Goal: Task Accomplishment & Management: Use online tool/utility

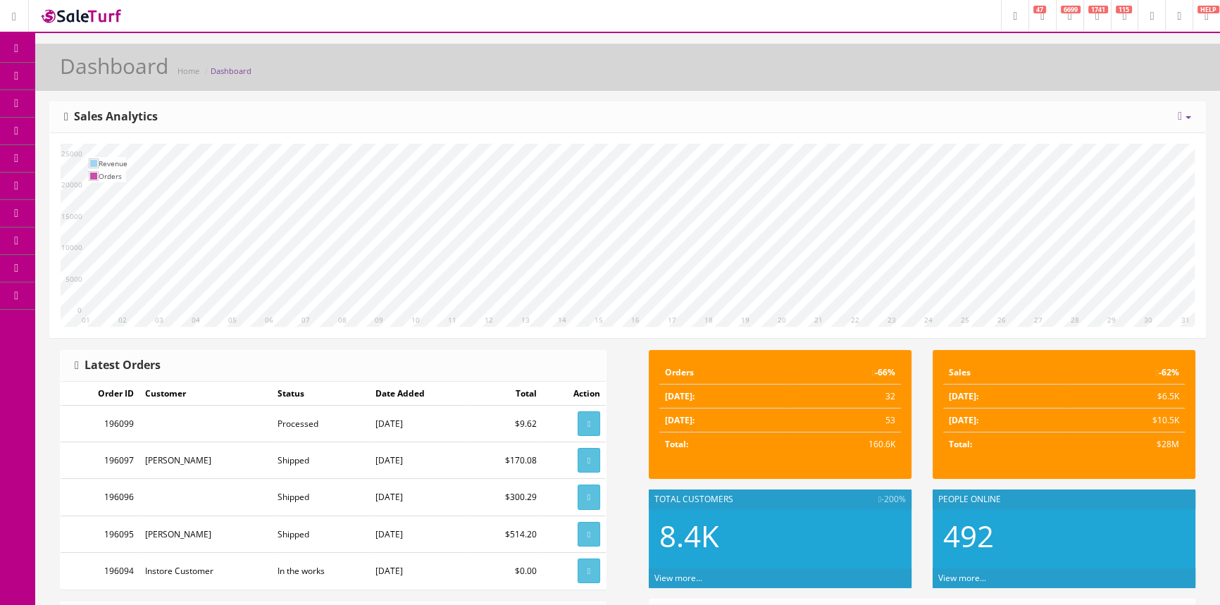
click at [93, 71] on span "Products" at bounding box center [101, 76] width 35 height 12
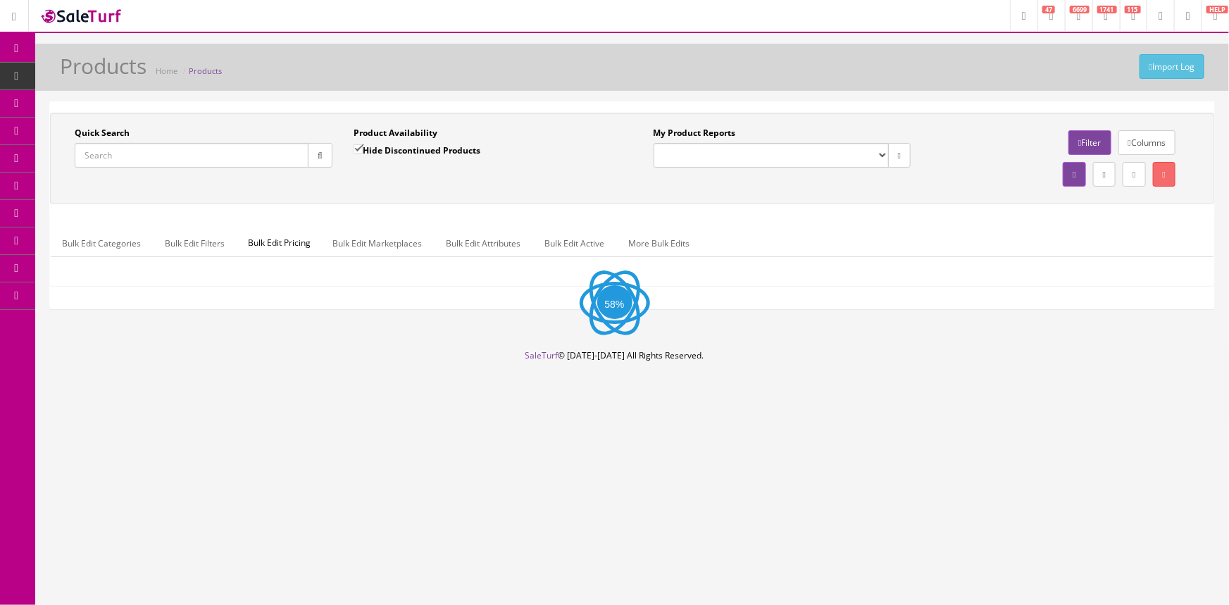
click at [120, 149] on input "Quick Search" at bounding box center [192, 155] width 234 height 25
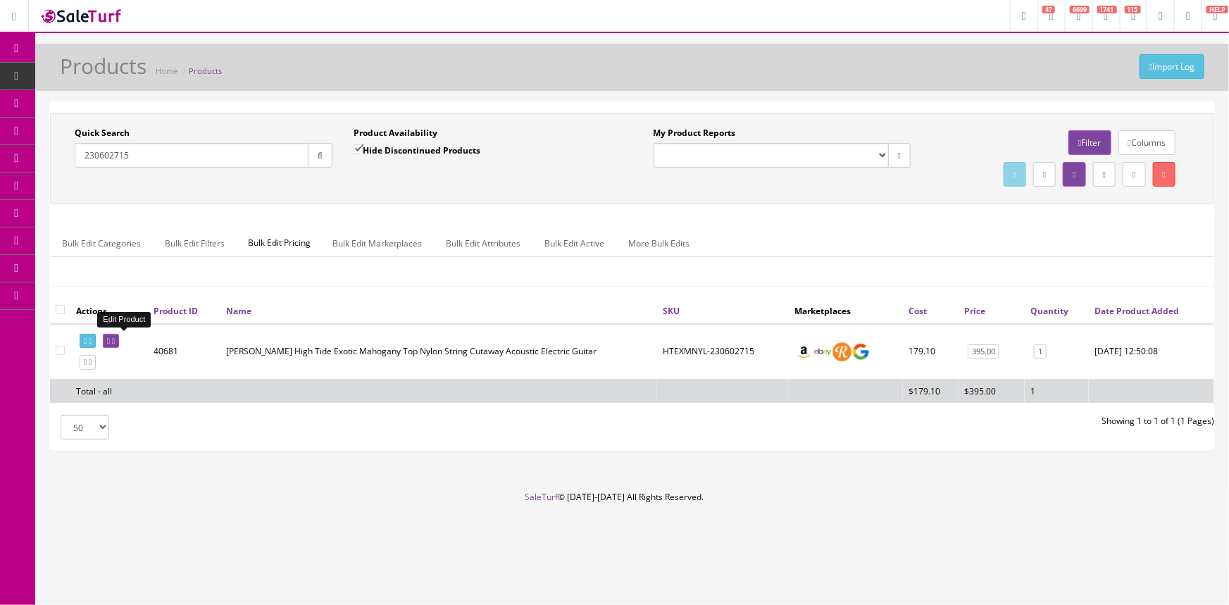
type input "230602715"
click at [115, 339] on link at bounding box center [111, 341] width 16 height 15
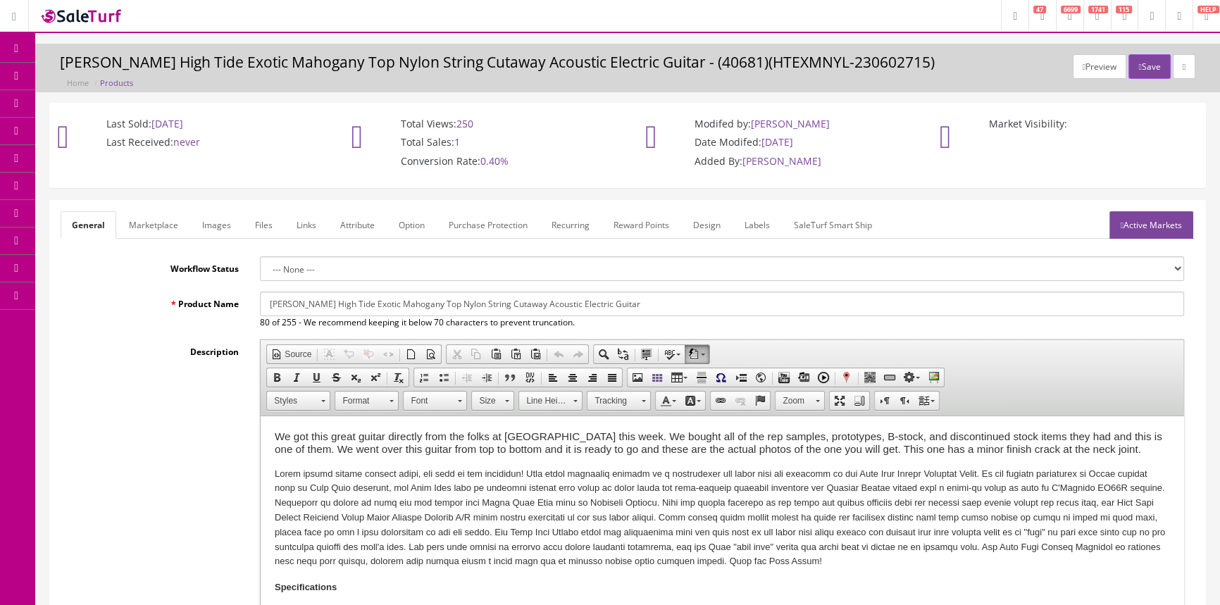
click at [215, 217] on link "Images" at bounding box center [216, 224] width 51 height 27
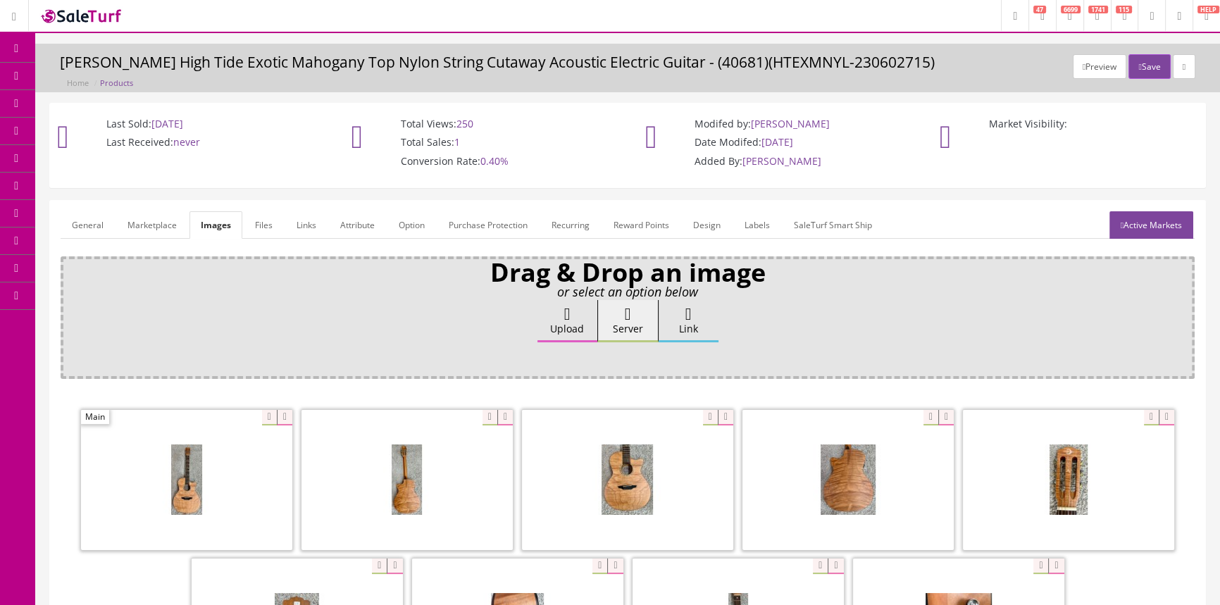
click at [135, 73] on link "Products" at bounding box center [109, 76] width 148 height 27
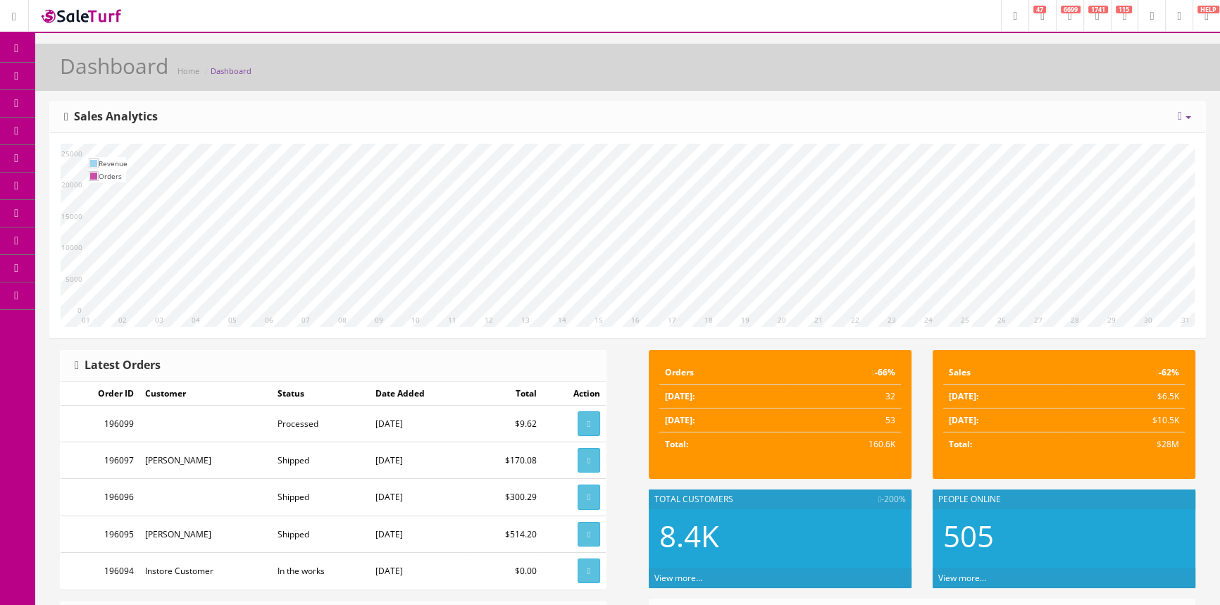
click at [102, 76] on span "Products" at bounding box center [101, 76] width 35 height 12
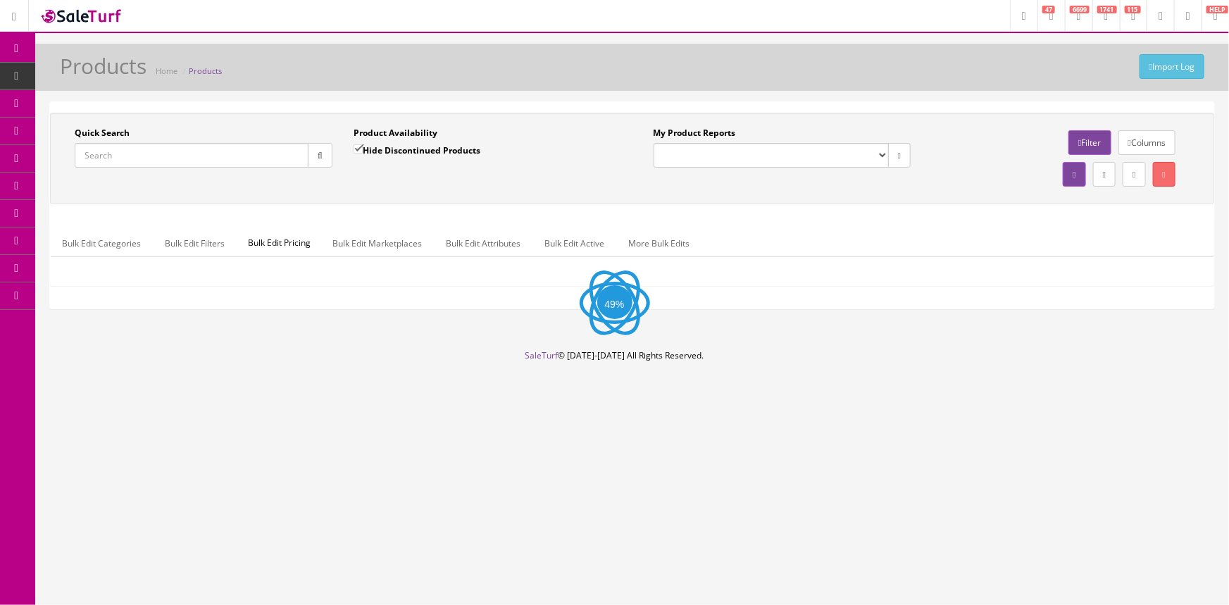
click at [135, 156] on input "Quick Search" at bounding box center [192, 155] width 234 height 25
paste input "Squier Affinity"
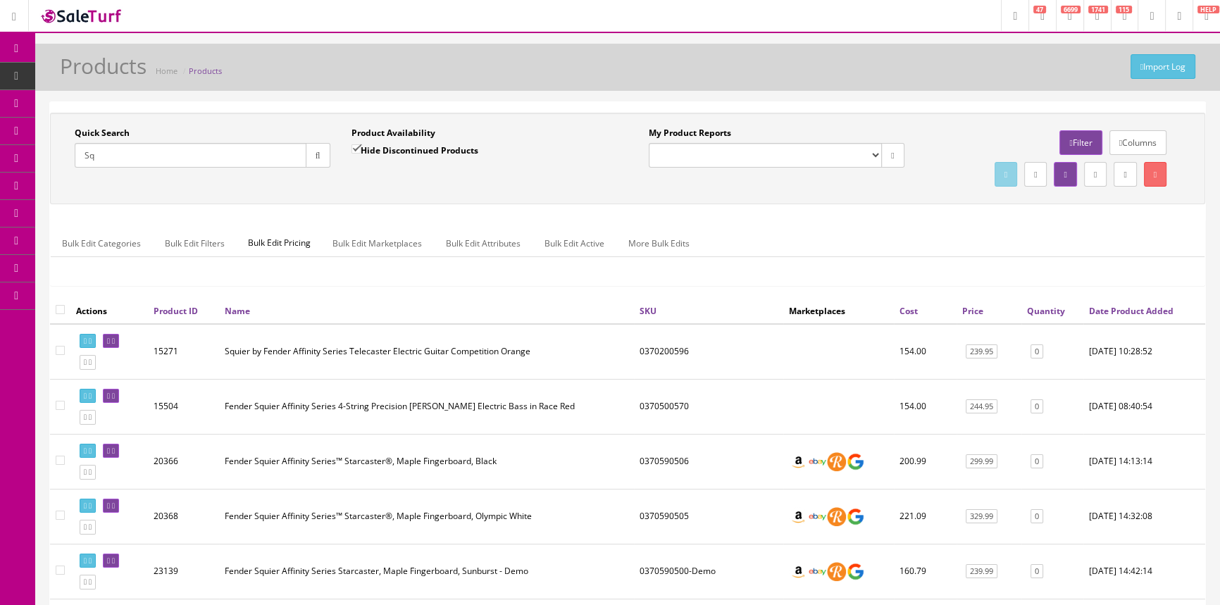
type input "S"
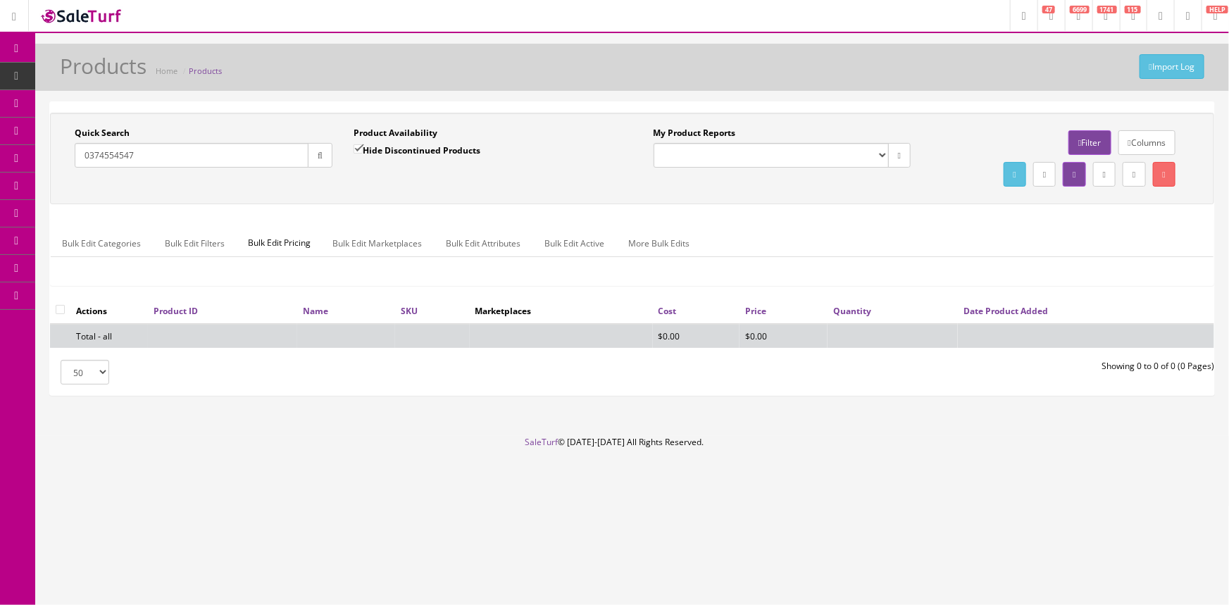
type input "0374554547"
click at [349, 149] on div "Product Availability Hide Discontinued Products Date To" at bounding box center [482, 152] width 279 height 51
click at [358, 147] on input "Hide Discontinued Products" at bounding box center [357, 148] width 9 height 9
checkbox input "false"
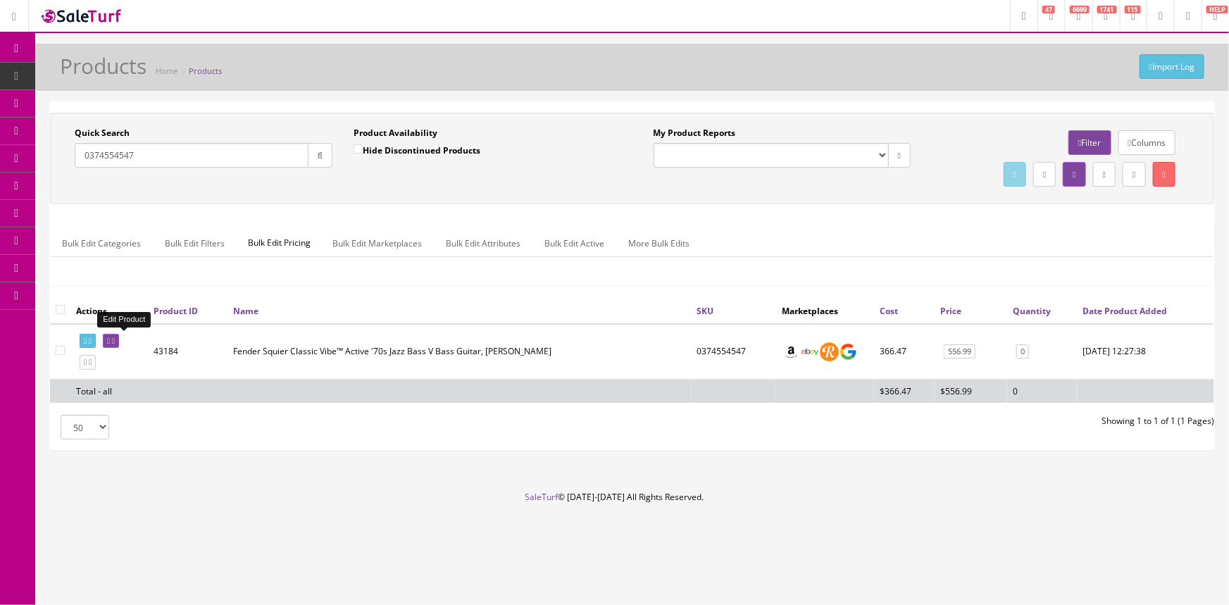
click at [119, 335] on link at bounding box center [111, 341] width 16 height 15
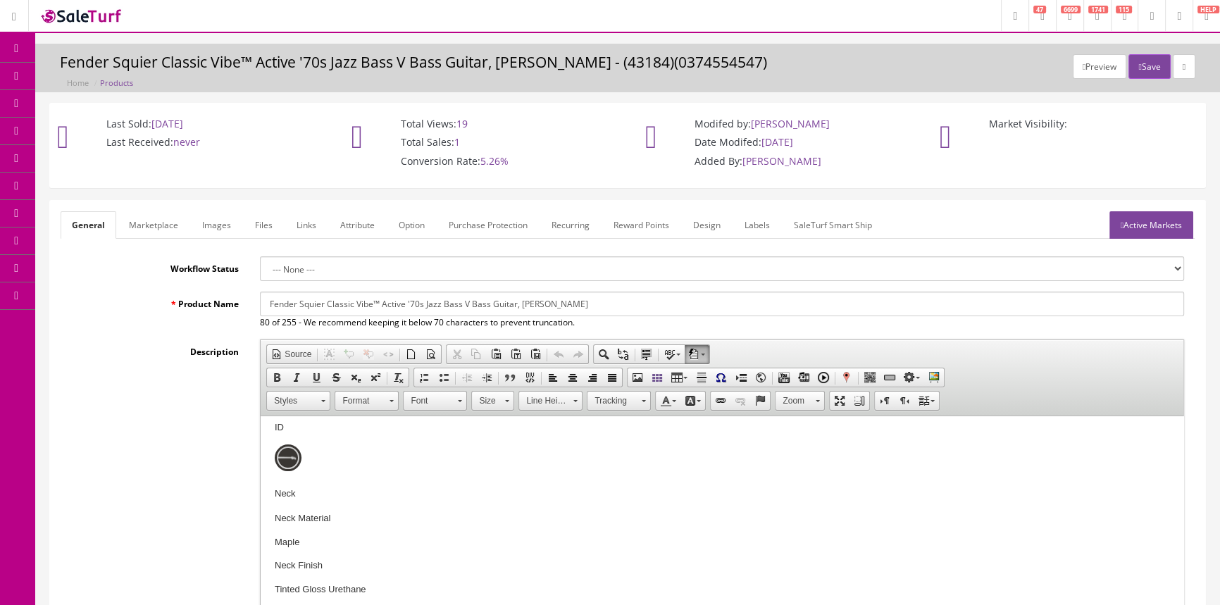
click at [119, 131] on span "POS Console" at bounding box center [109, 131] width 50 height 12
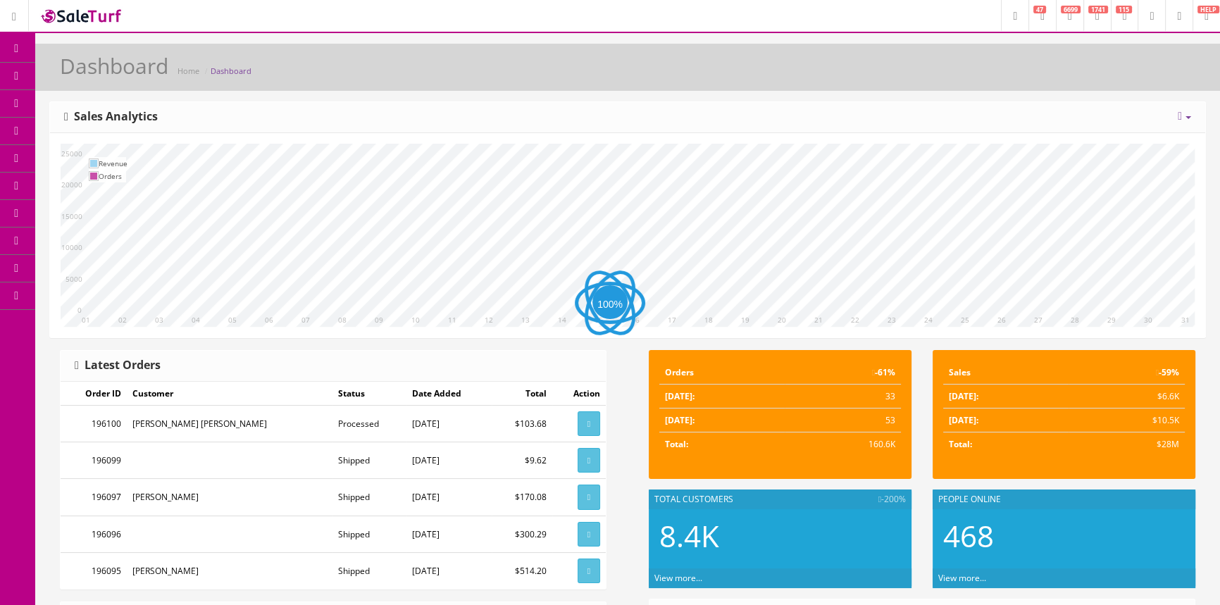
click at [82, 129] on icon at bounding box center [74, 130] width 15 height 11
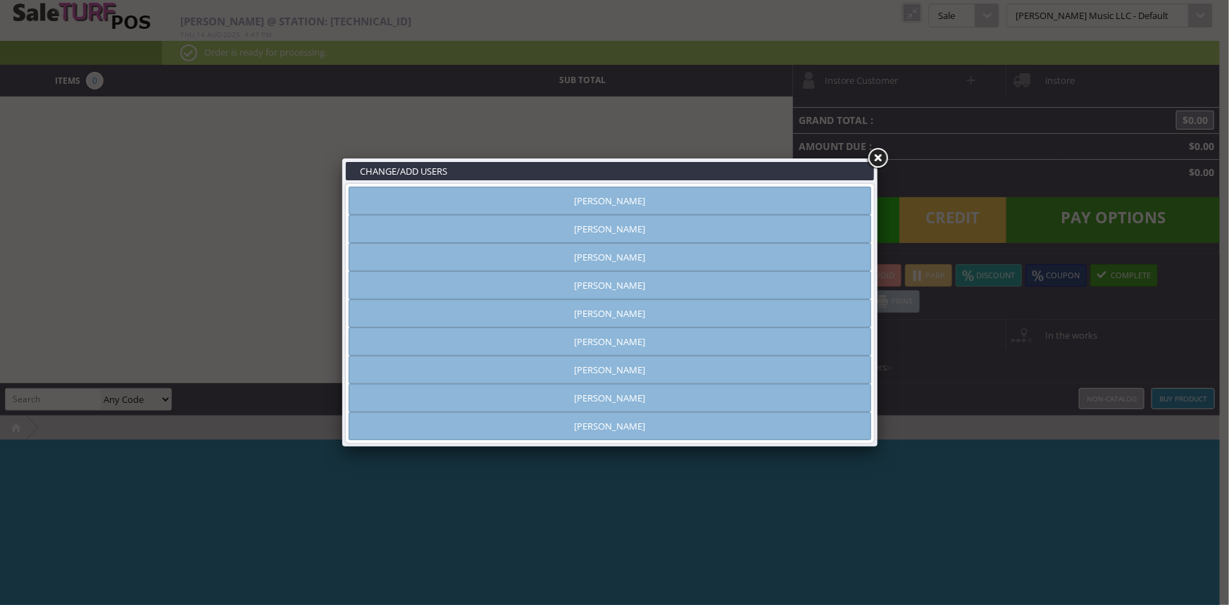
type input "[PERSON_NAME]"
click at [647, 201] on link "[PERSON_NAME]" at bounding box center [610, 201] width 522 height 28
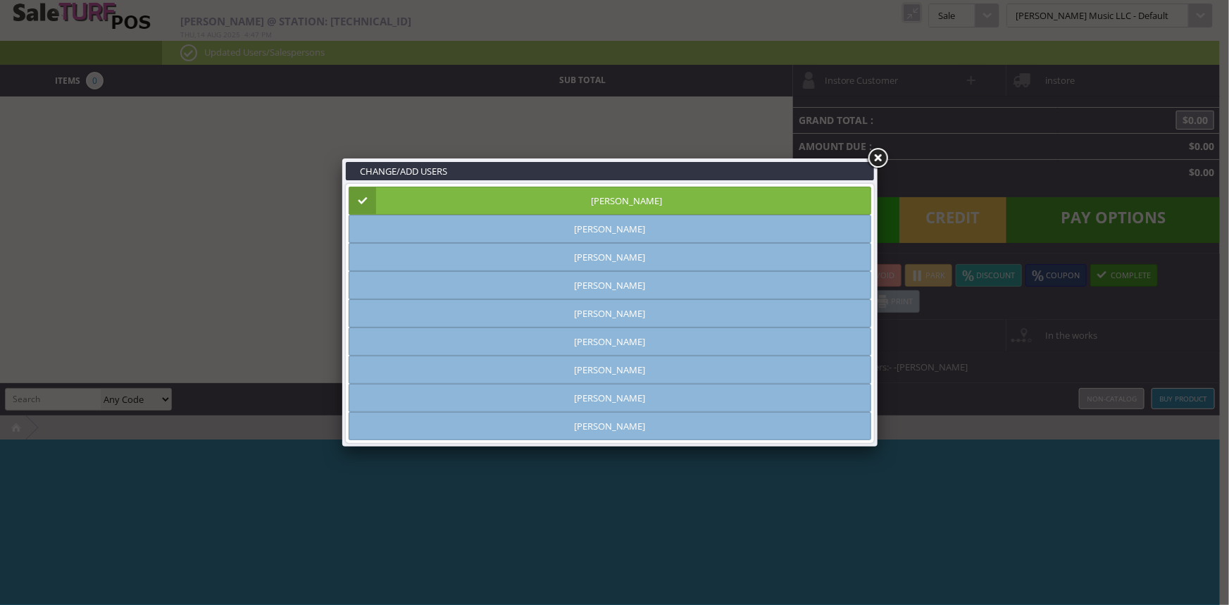
click at [880, 156] on link at bounding box center [877, 158] width 25 height 25
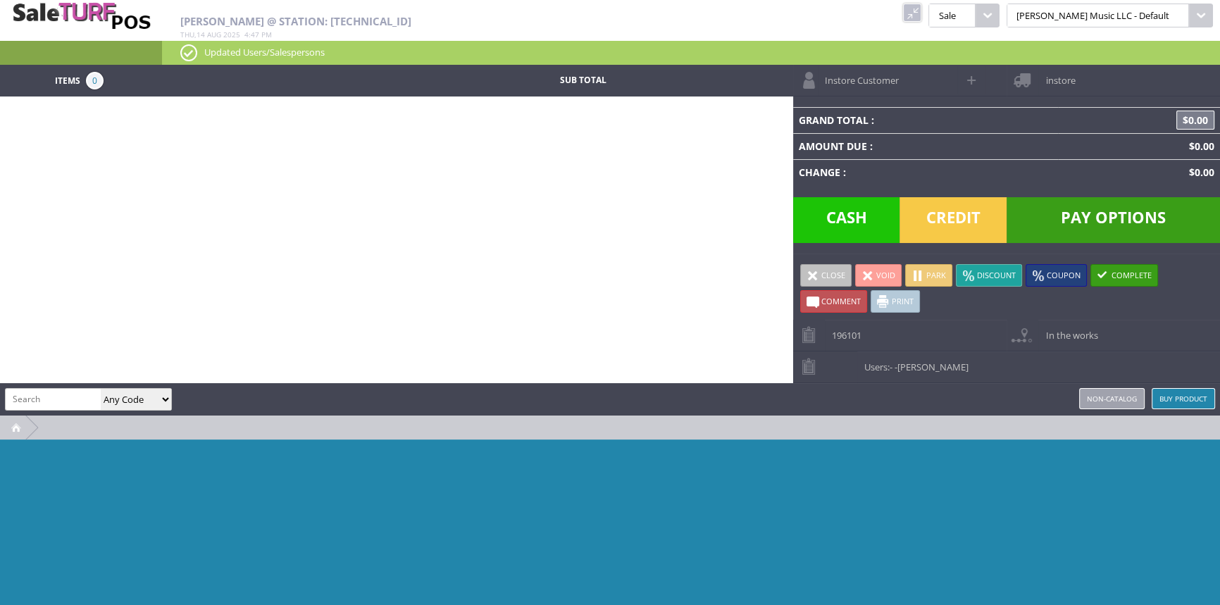
paste input "SDI-ST"
type input "SDI-ST"
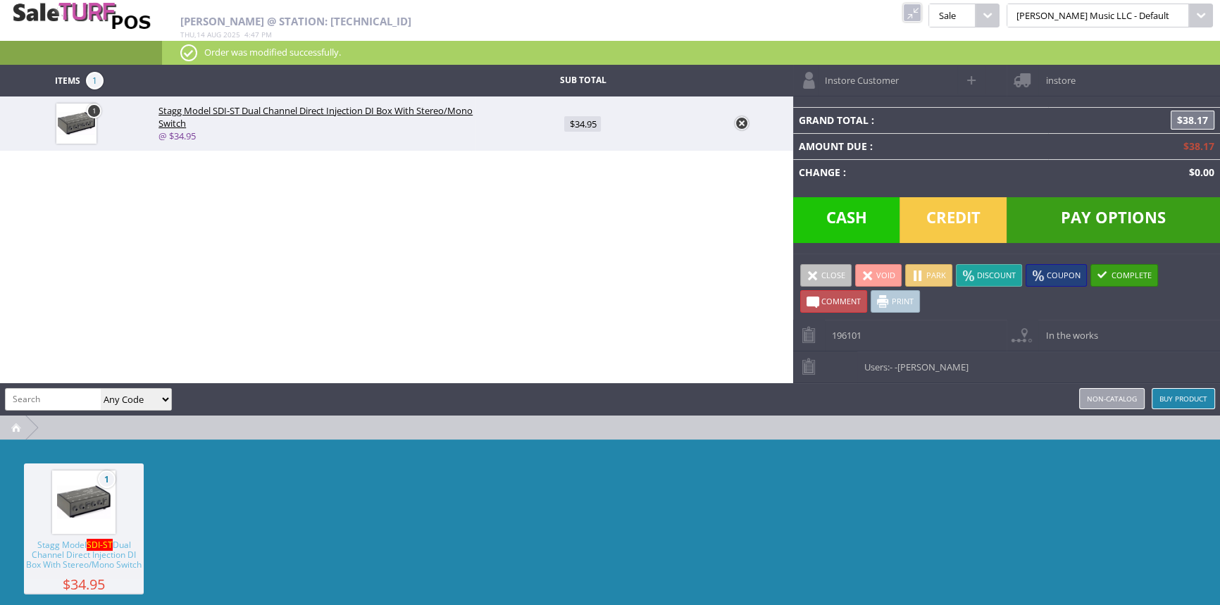
click at [957, 208] on span "Credit" at bounding box center [952, 220] width 107 height 46
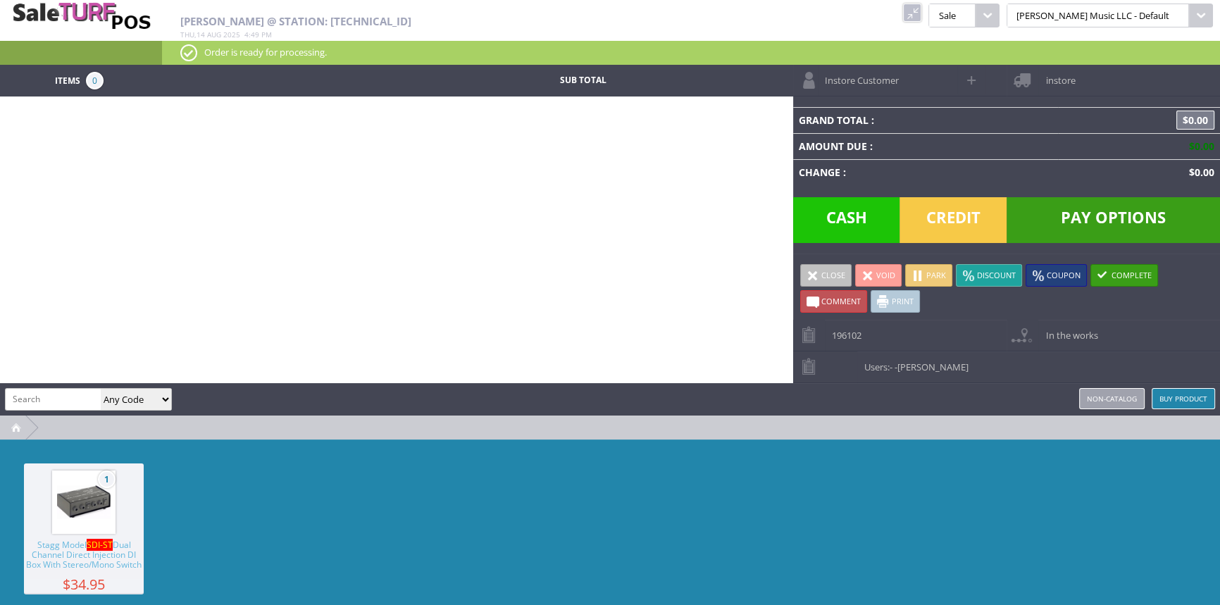
click at [921, 14] on link at bounding box center [912, 13] width 18 height 18
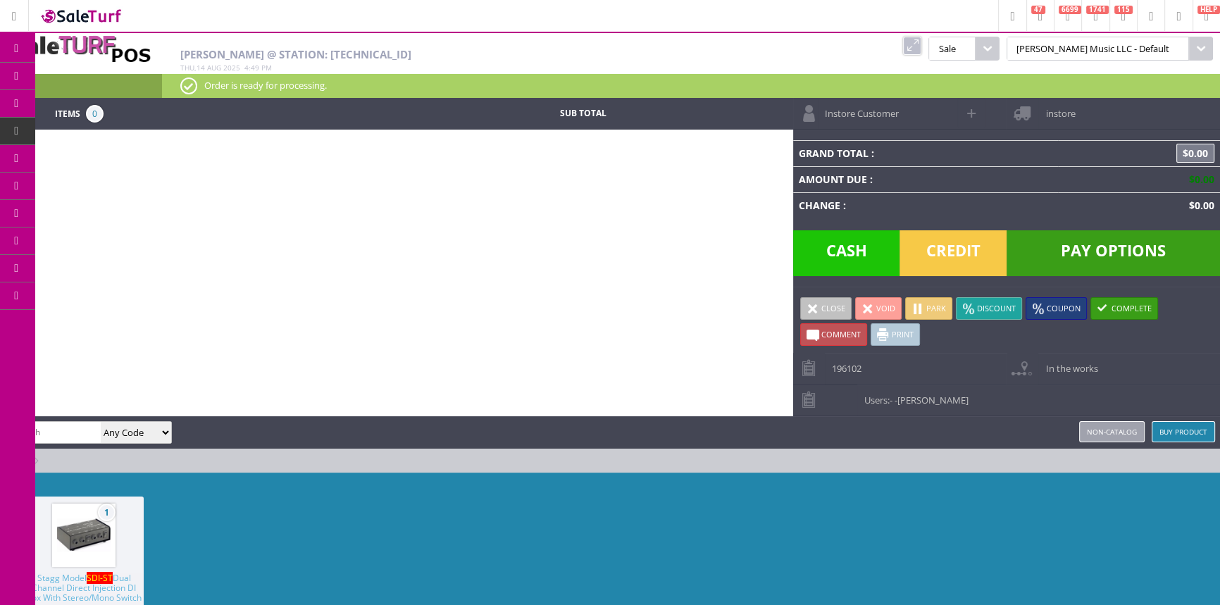
click at [134, 74] on link "Products" at bounding box center [109, 77] width 148 height 28
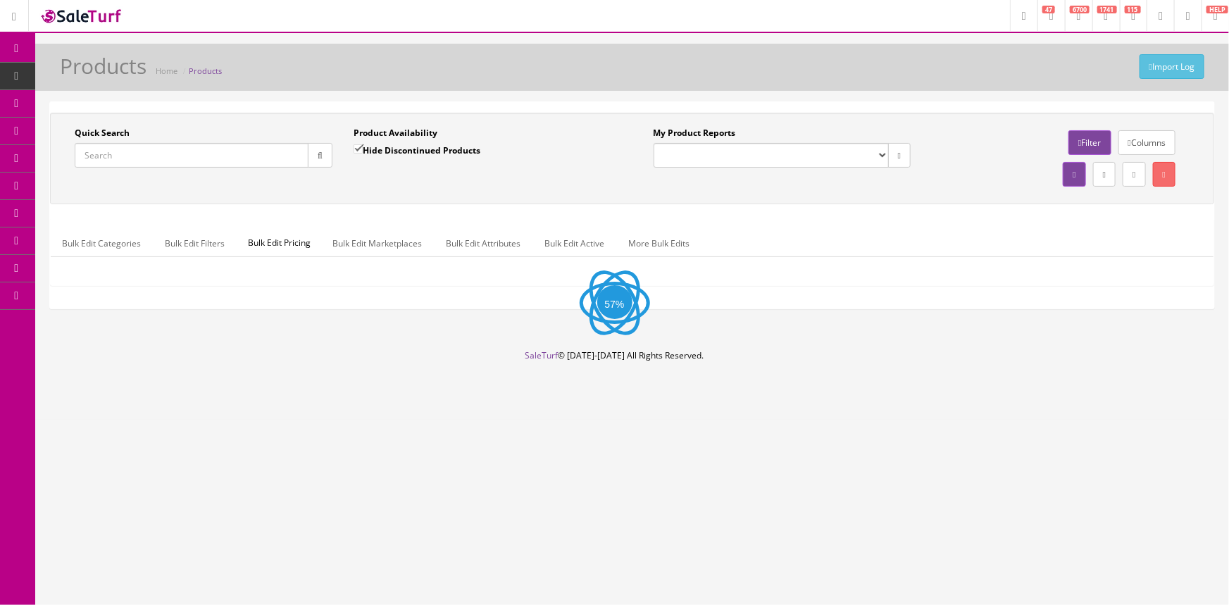
click at [117, 149] on input "Quick Search" at bounding box center [192, 155] width 234 height 25
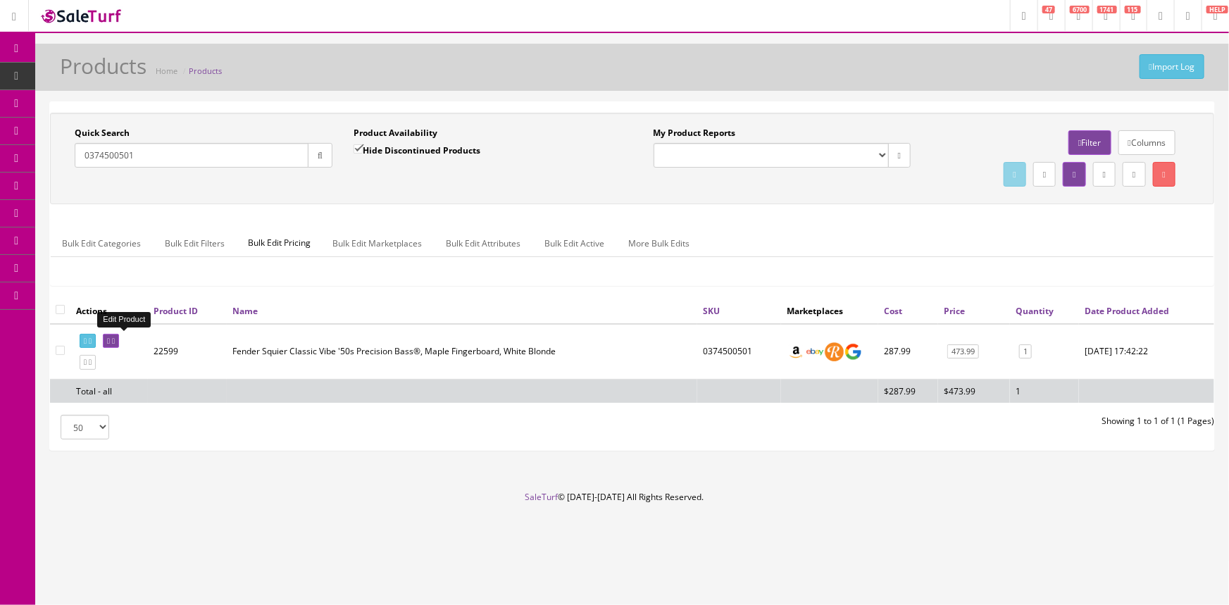
type input "0374500501"
click at [110, 339] on icon at bounding box center [108, 341] width 3 height 8
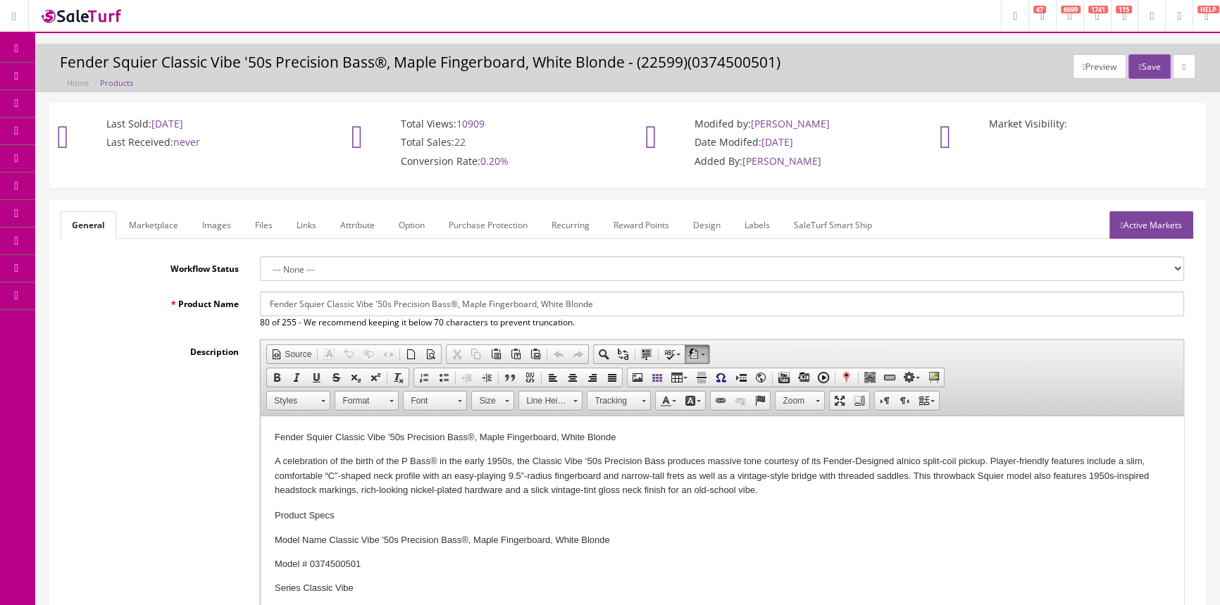
click at [762, 225] on link "Labels" at bounding box center [757, 224] width 48 height 27
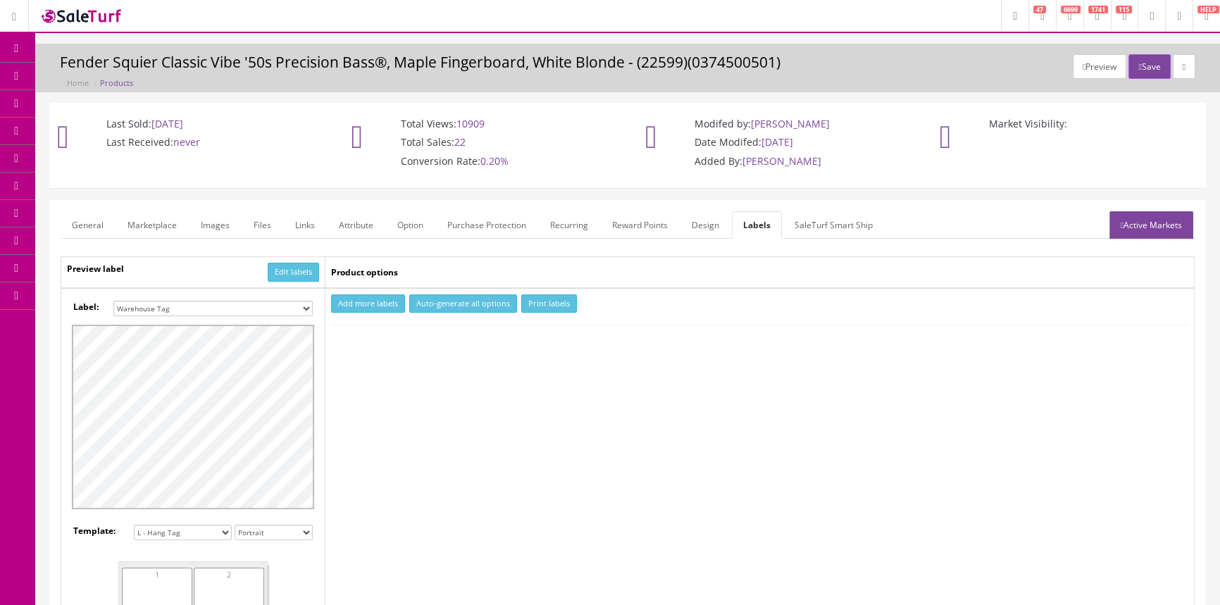
click at [275, 307] on select "Small Label 2 x 1 Label Shoe label 100 barcodes Dymo Label 2 X 1 Sticker Labels…" at bounding box center [212, 308] width 199 height 15
select select "16"
click at [113, 301] on select "Small Label 2 x 1 Label Shoe label 100 barcodes Dymo Label 2 X 1 Sticker Labels…" at bounding box center [212, 308] width 199 height 15
click at [386, 298] on button "Add more labels" at bounding box center [368, 303] width 74 height 19
type input "1"
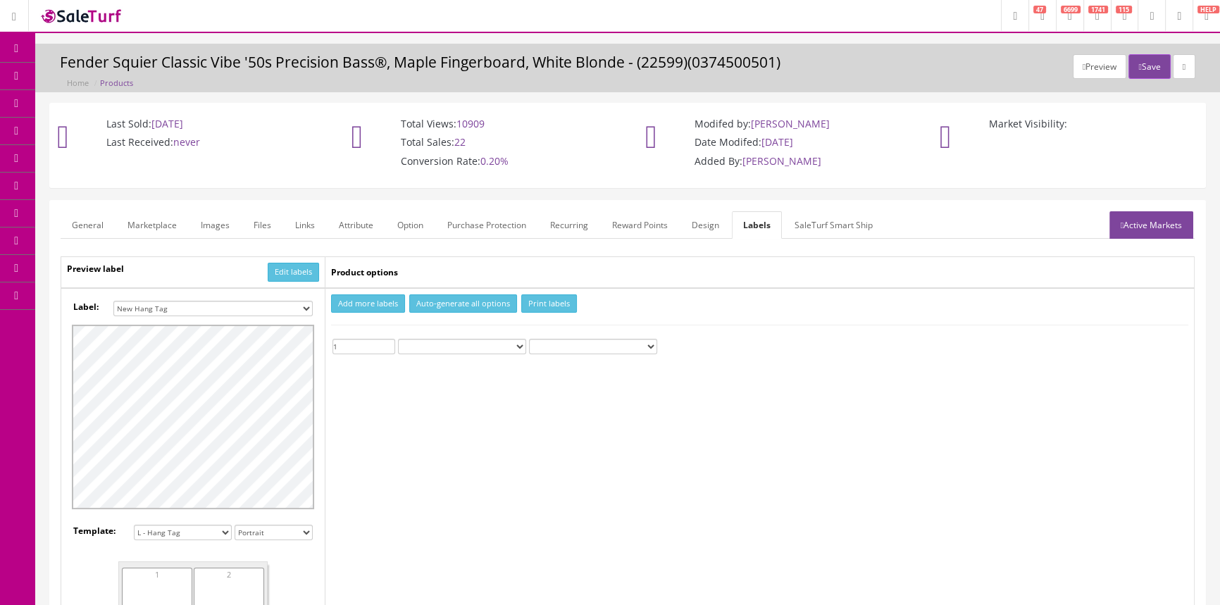
click at [389, 341] on input "1" at bounding box center [363, 346] width 63 height 15
click at [554, 302] on button "Print labels" at bounding box center [549, 303] width 56 height 19
click at [96, 74] on span "Products" at bounding box center [101, 76] width 35 height 12
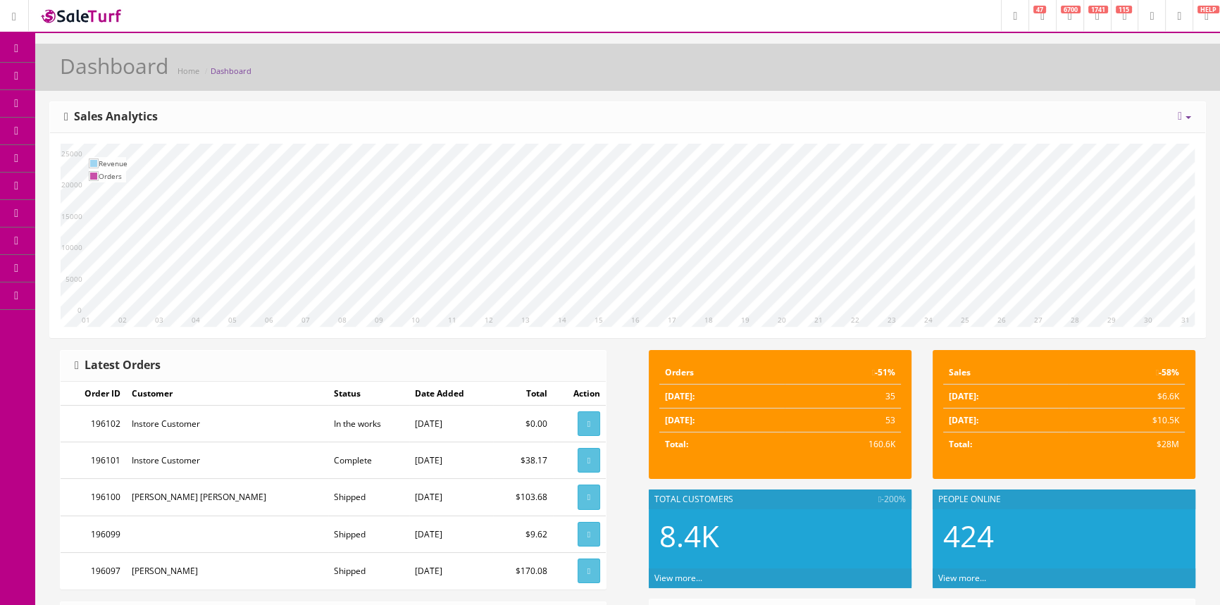
click at [106, 72] on span "Products" at bounding box center [101, 76] width 35 height 12
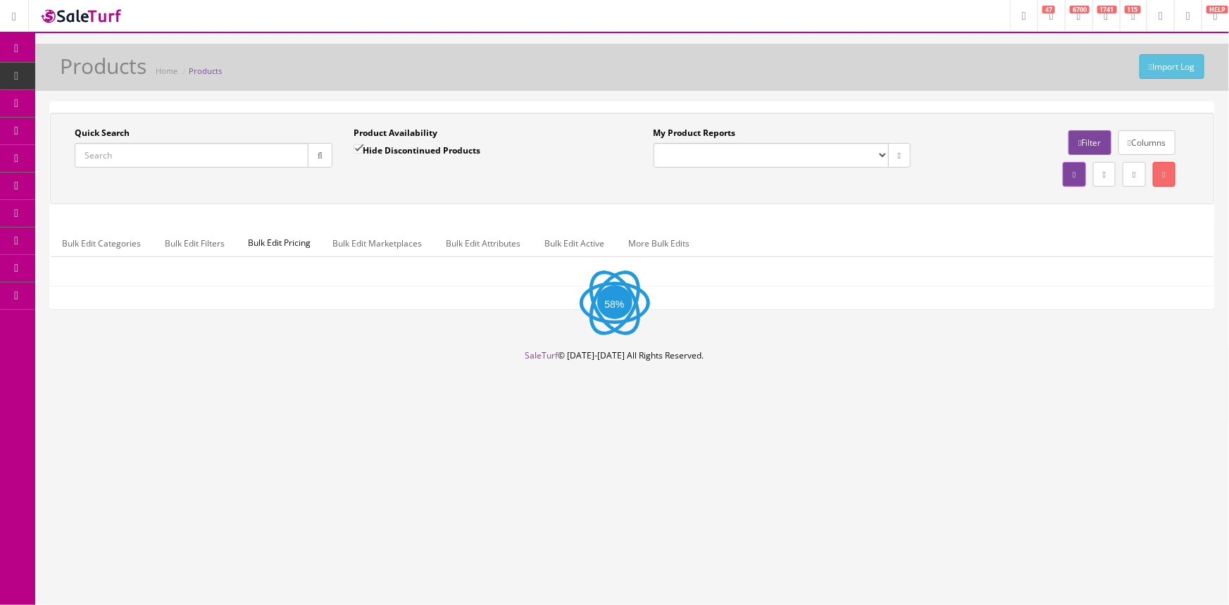
click at [101, 149] on input "Quick Search" at bounding box center [192, 155] width 234 height 25
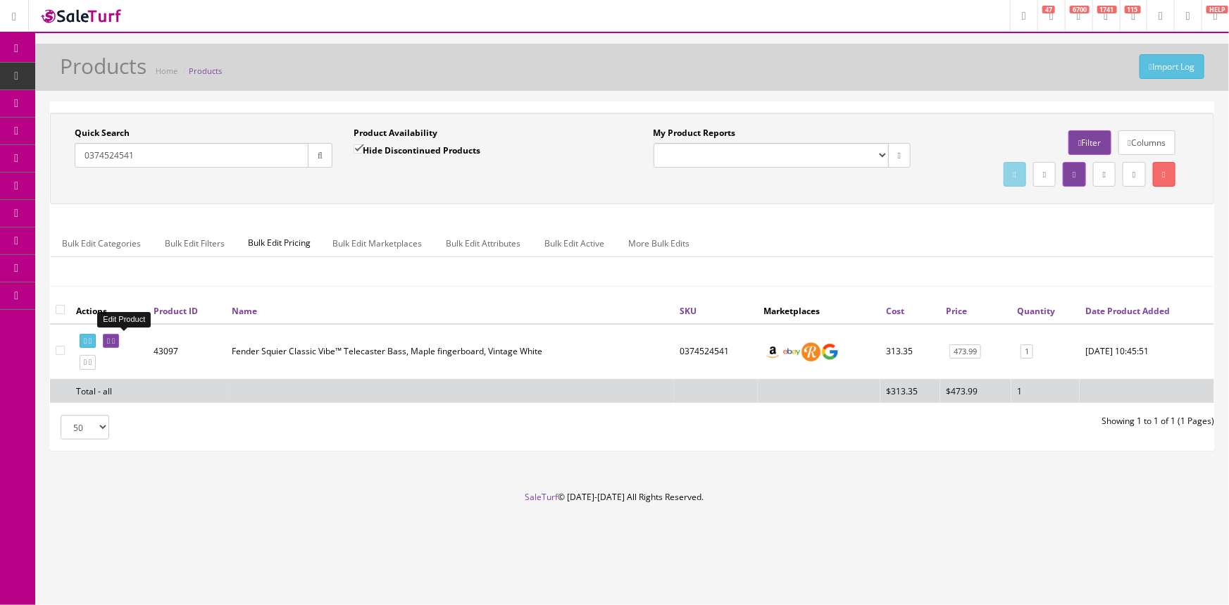
type input "0374524541"
click at [119, 334] on link at bounding box center [111, 341] width 16 height 15
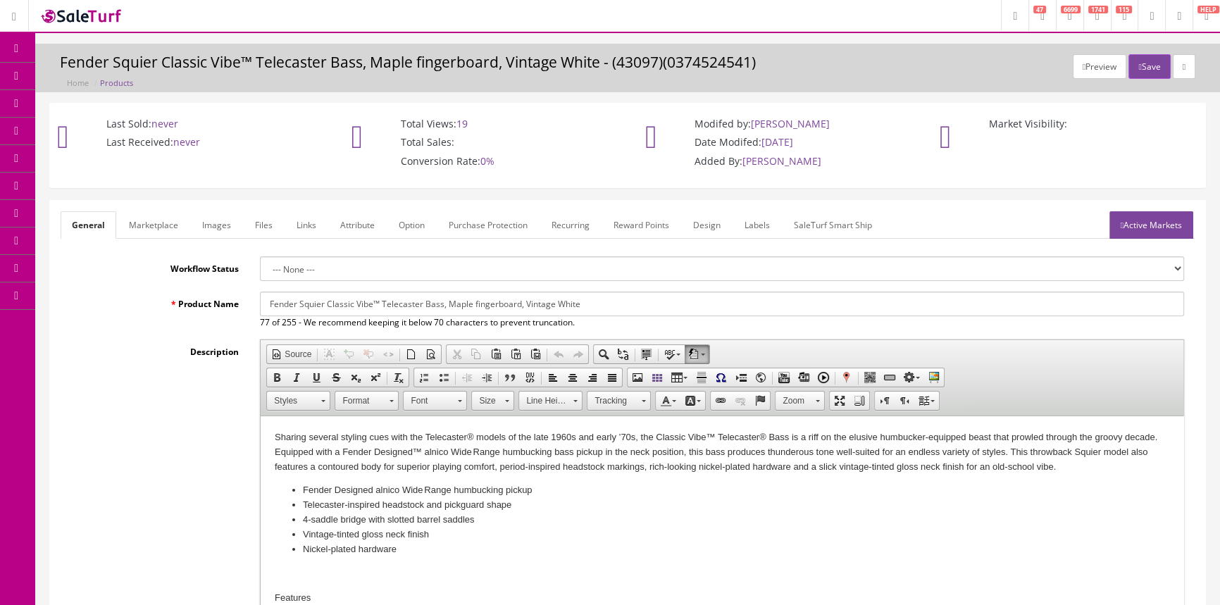
click at [758, 225] on link "Labels" at bounding box center [757, 224] width 48 height 27
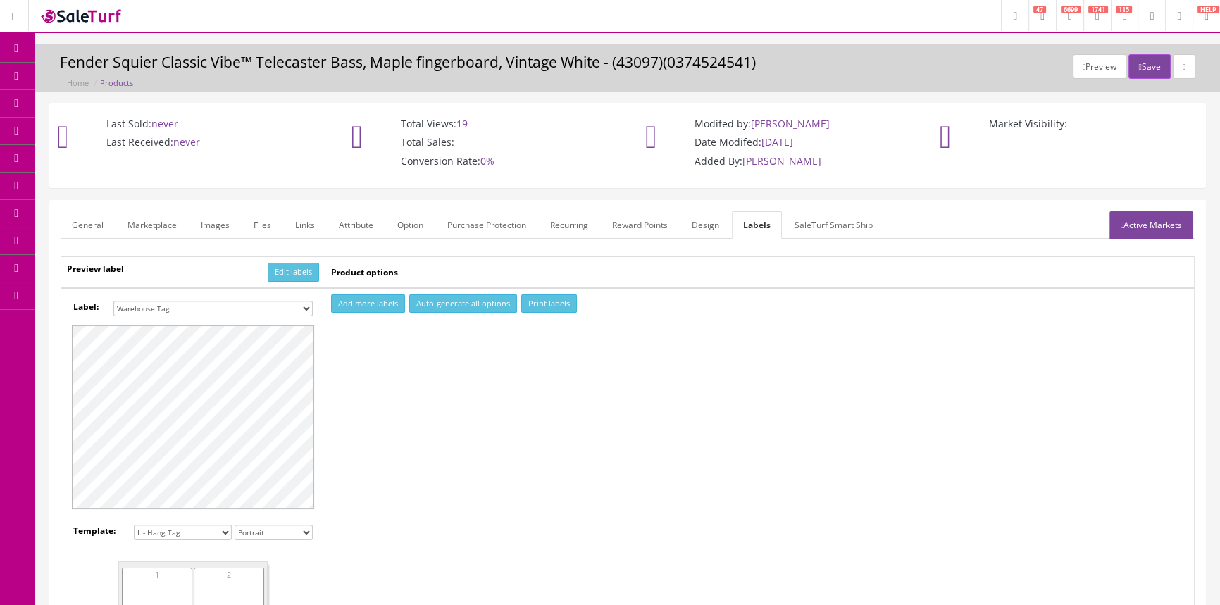
click at [253, 309] on select "Small Label 2 x 1 Label Shoe label 100 barcodes Dymo Label 2 X 1 Sticker Labels…" at bounding box center [212, 308] width 199 height 15
select select "16"
click at [113, 301] on select "Small Label 2 x 1 Label Shoe label 100 barcodes Dymo Label 2 X 1 Sticker Labels…" at bounding box center [212, 308] width 199 height 15
click at [383, 299] on button "Add more labels" at bounding box center [368, 303] width 74 height 19
type input "1"
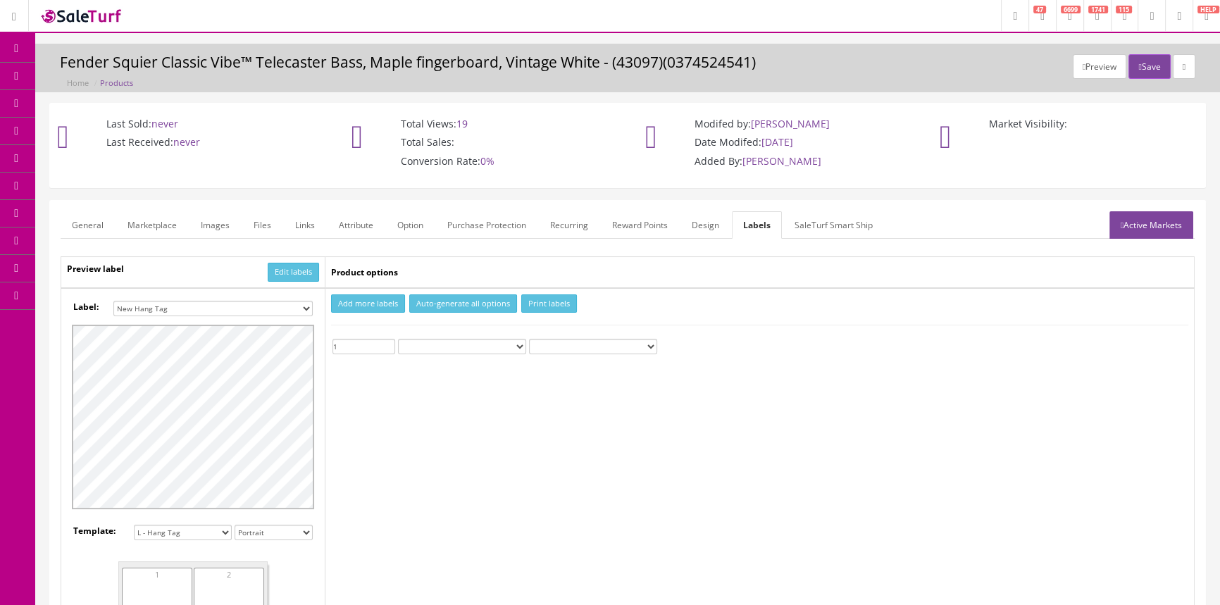
click at [389, 342] on input "1" at bounding box center [363, 346] width 63 height 15
click at [563, 301] on button "Print labels" at bounding box center [549, 303] width 56 height 19
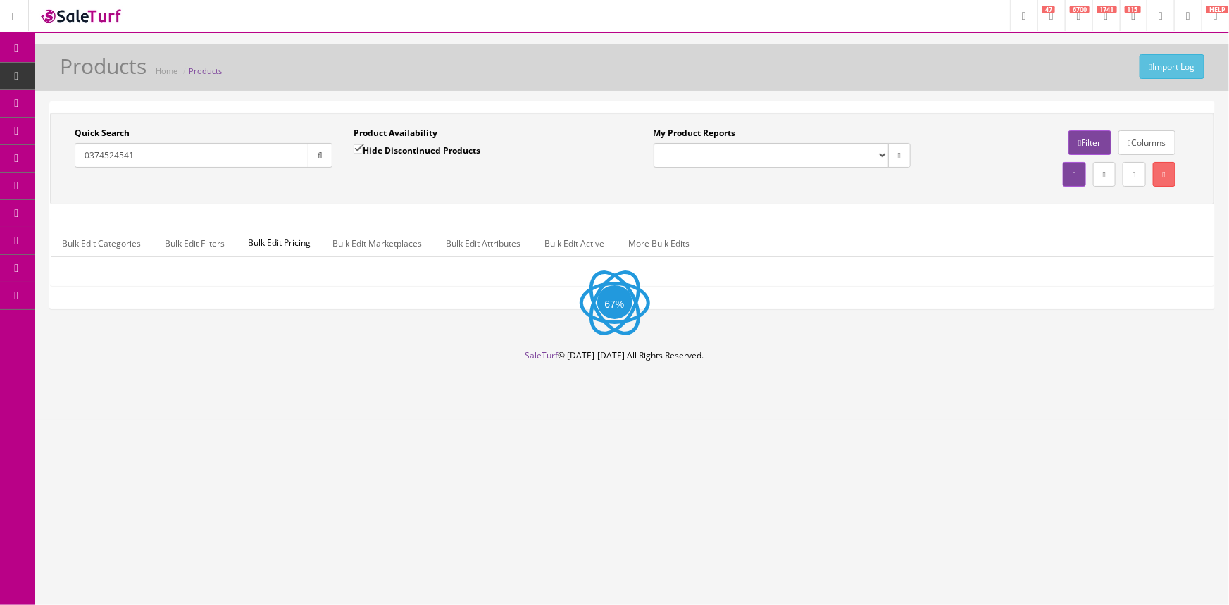
click at [190, 151] on input "0374524541" at bounding box center [192, 155] width 234 height 25
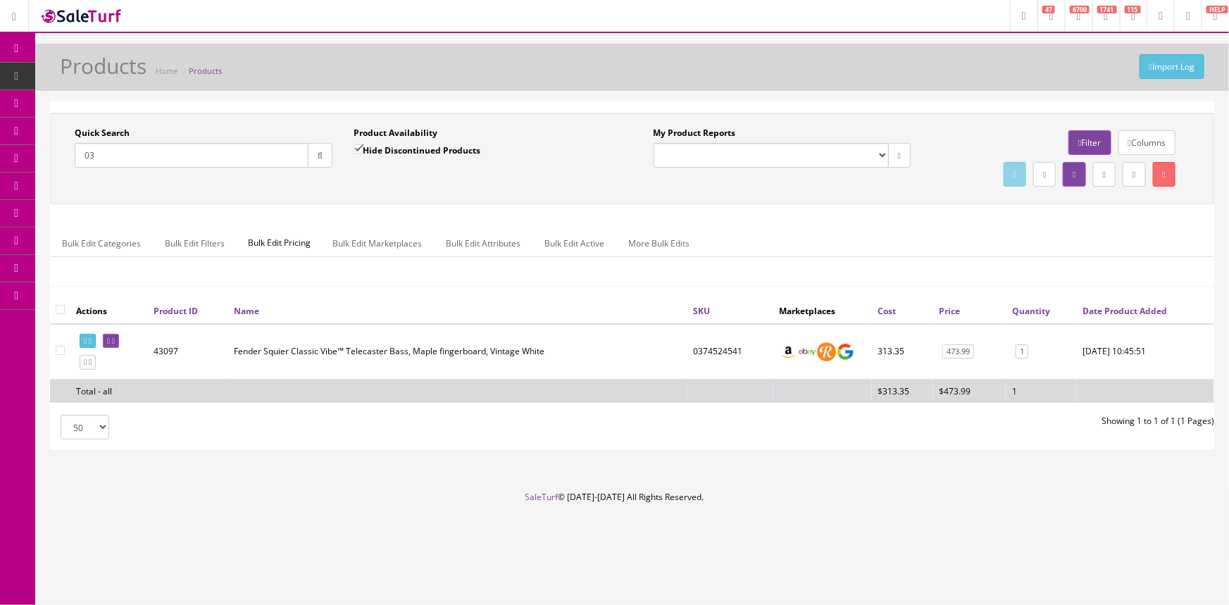
type input "0"
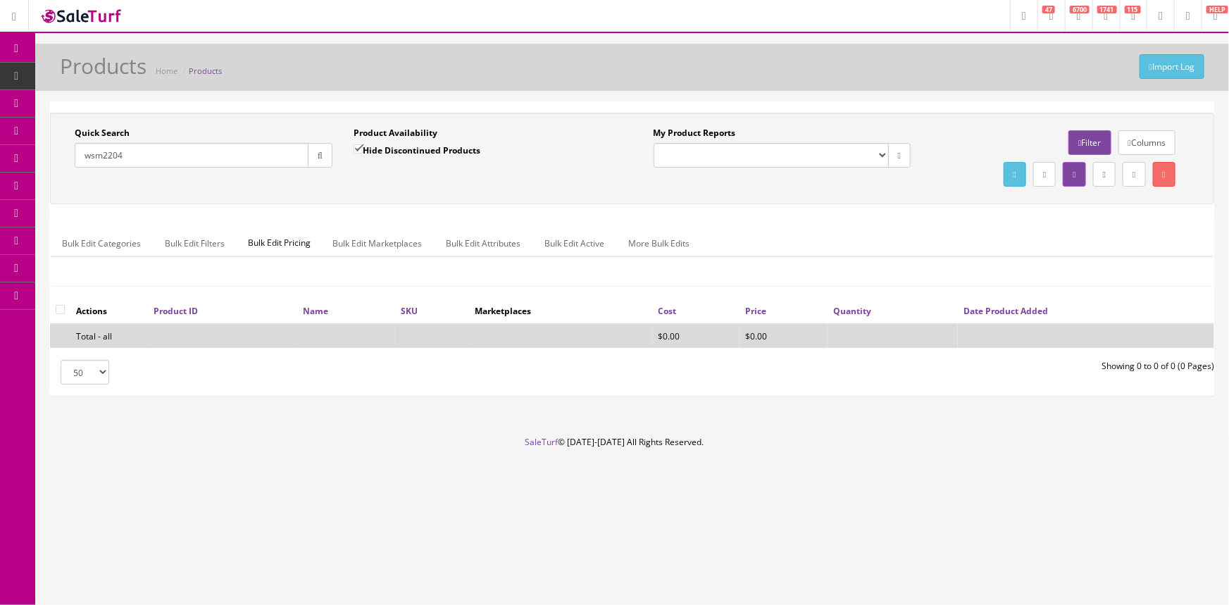
type input "wsm2204"
click at [365, 150] on label "Hide Discontinued Products" at bounding box center [416, 150] width 127 height 14
click at [363, 150] on input "Hide Discontinued Products" at bounding box center [357, 148] width 9 height 9
checkbox input "false"
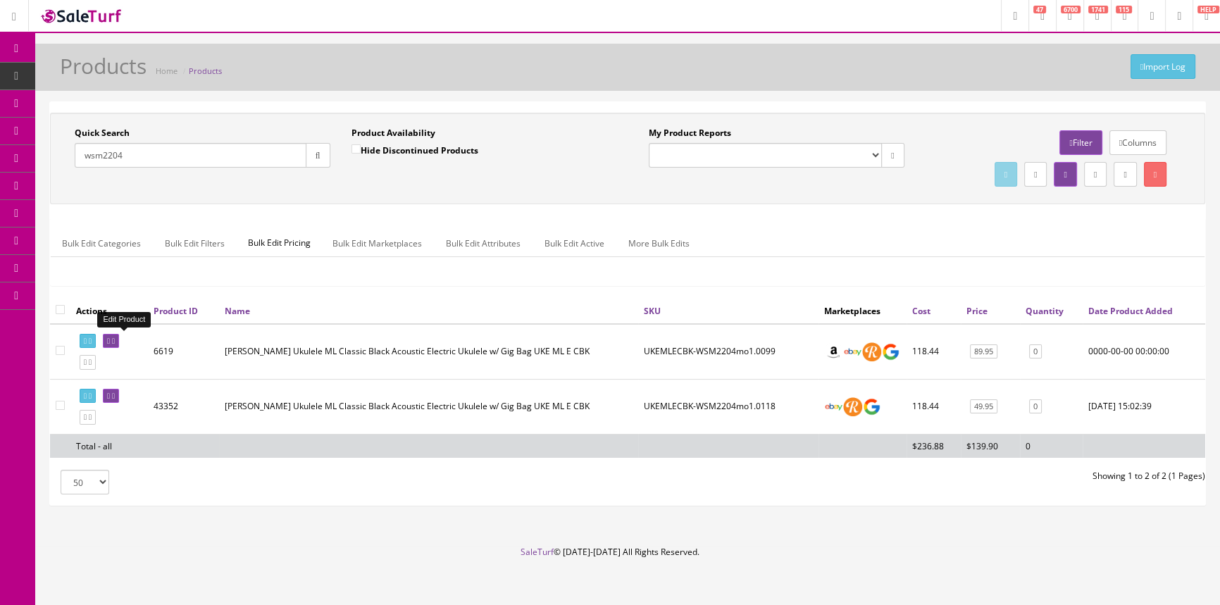
click at [115, 340] on icon at bounding box center [113, 341] width 3 height 8
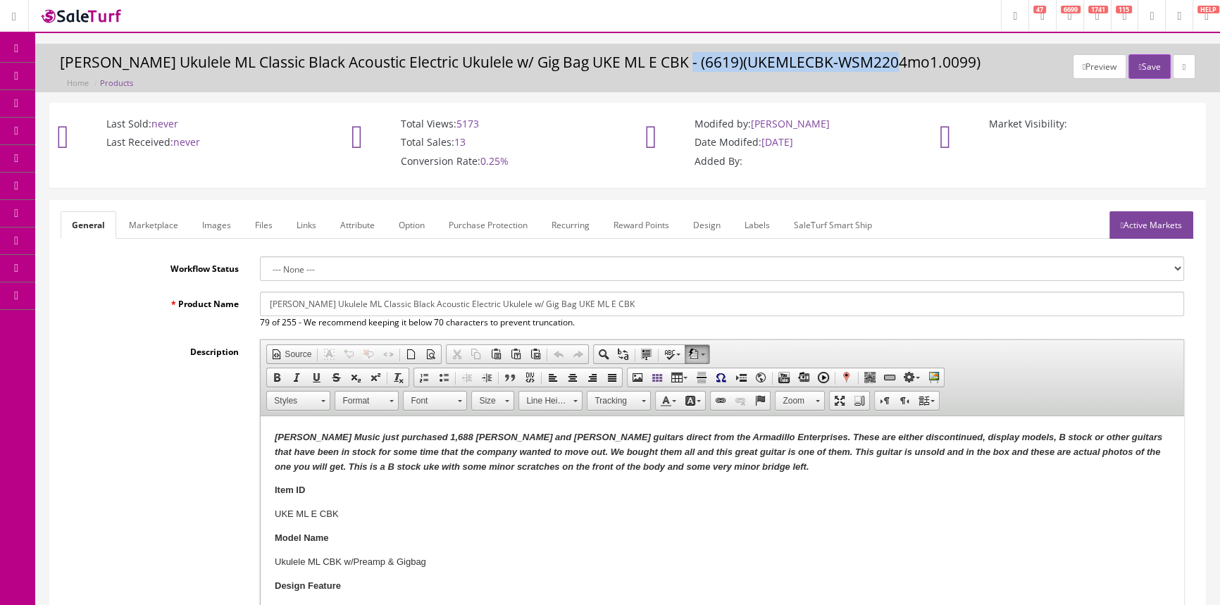
drag, startPoint x: 672, startPoint y: 66, endPoint x: 900, endPoint y: 56, distance: 227.7
click at [900, 56] on h3 "[PERSON_NAME] Ukulele ML Classic Black Acoustic Electric Ukulele w/ Gig Bag UKE…" at bounding box center [627, 62] width 1135 height 16
copy h3 "UKEMLECBK-WSM2204mo1.0099"
click at [115, 389] on div "Description Rich Text Editor, input-description1 Editor toolbars Document Sourc…" at bounding box center [628, 528] width 1134 height 378
click at [220, 220] on link "Images" at bounding box center [216, 224] width 51 height 27
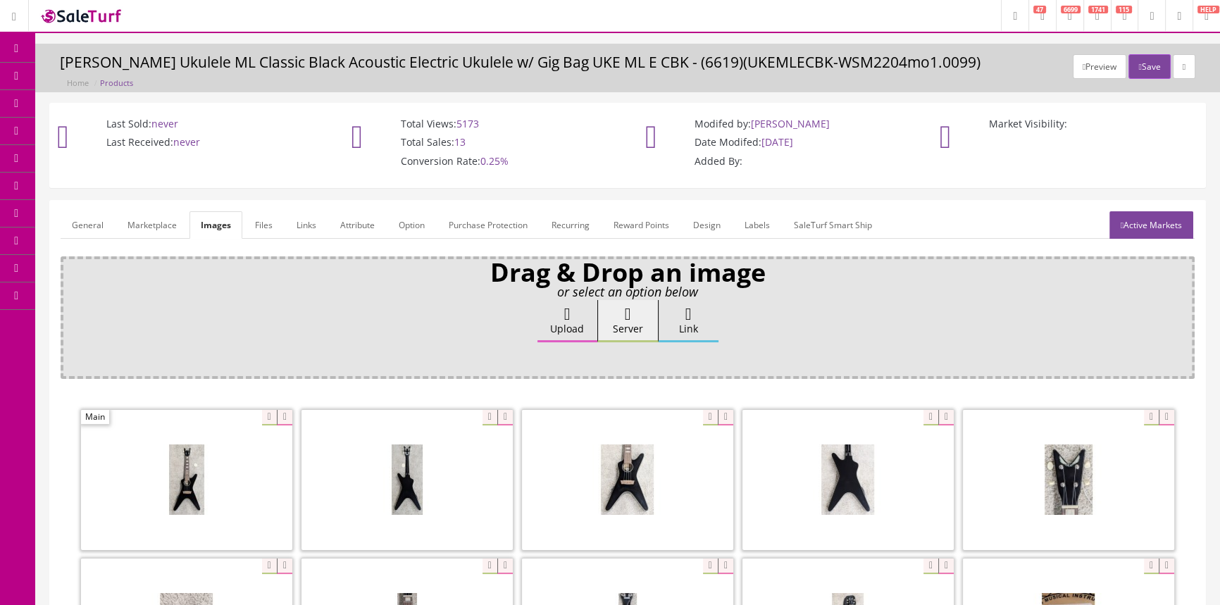
click at [96, 223] on link "General" at bounding box center [88, 224] width 54 height 27
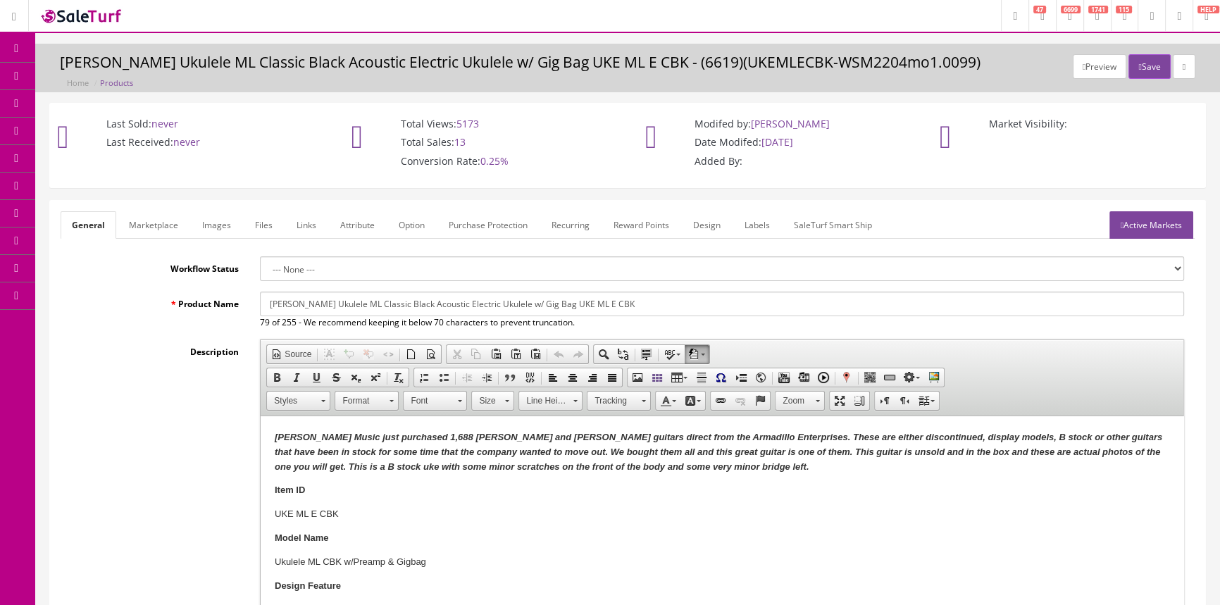
click at [101, 70] on span "Products" at bounding box center [101, 76] width 35 height 12
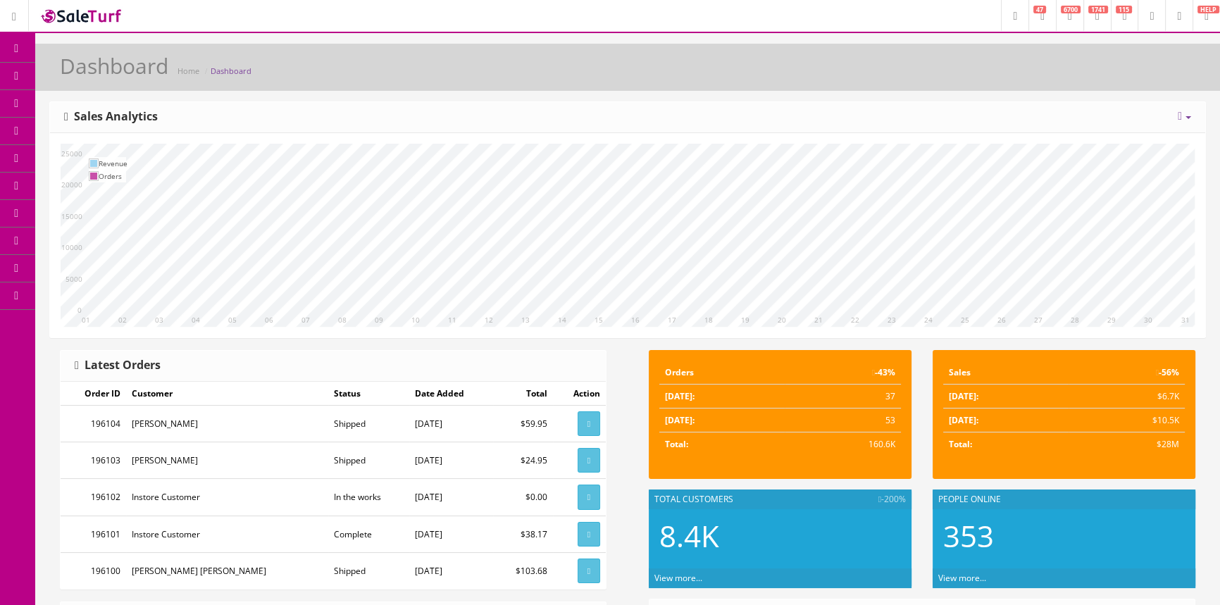
click at [113, 75] on span "Products" at bounding box center [101, 76] width 35 height 12
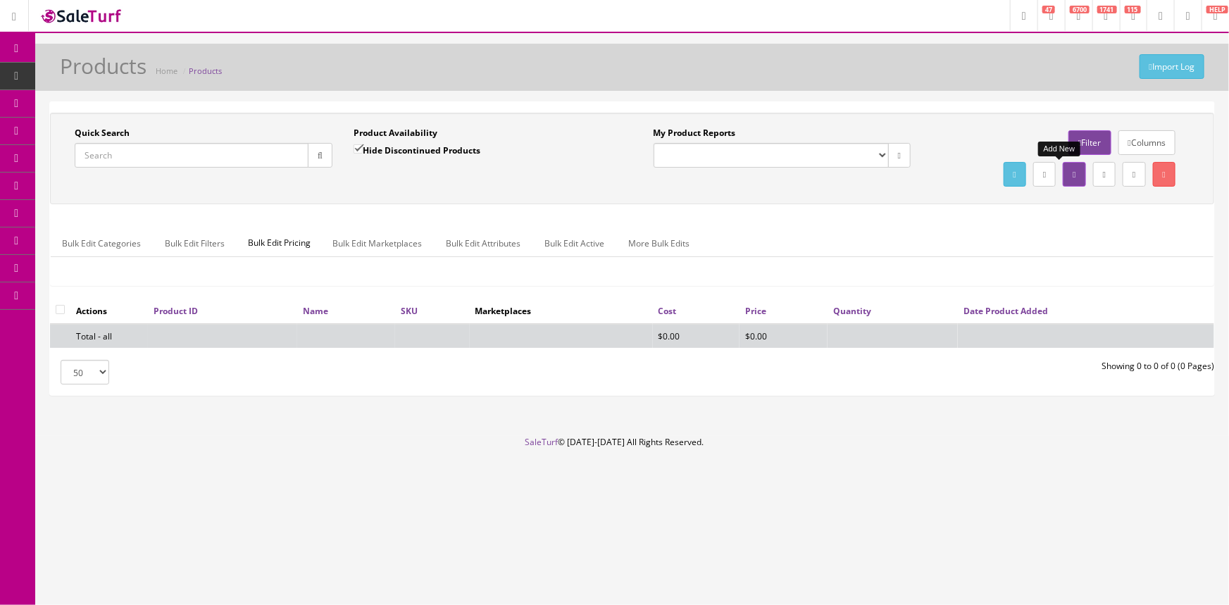
click at [1072, 174] on icon at bounding box center [1073, 174] width 3 height 8
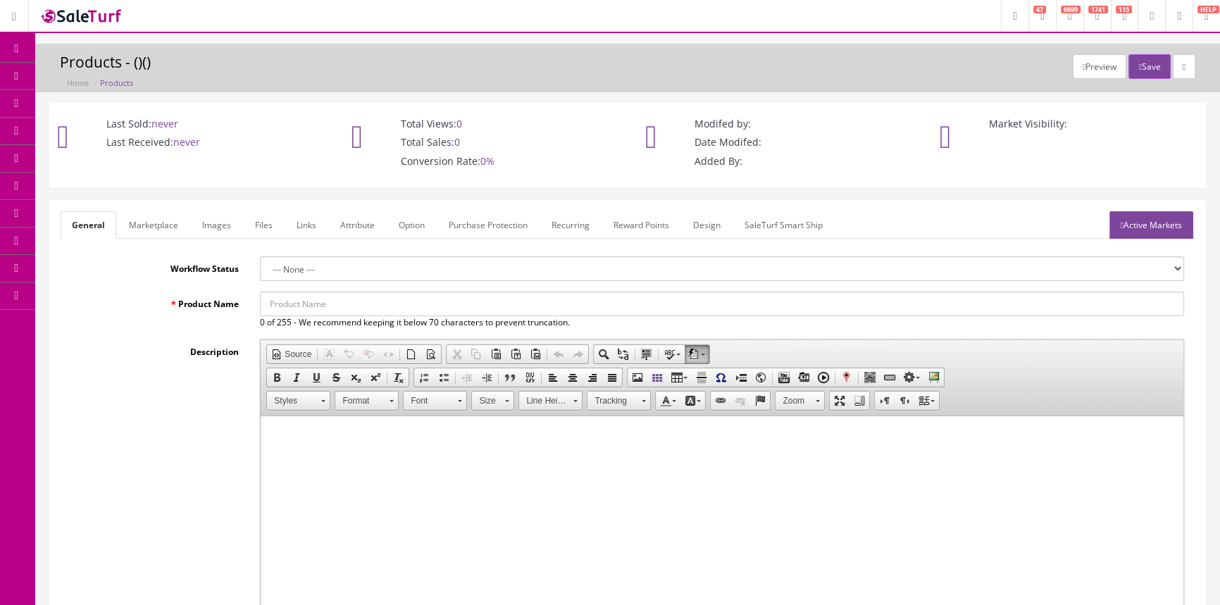
click at [394, 299] on input "Product Name" at bounding box center [722, 304] width 924 height 25
type input "[PERSON_NAME] Gig Bag"
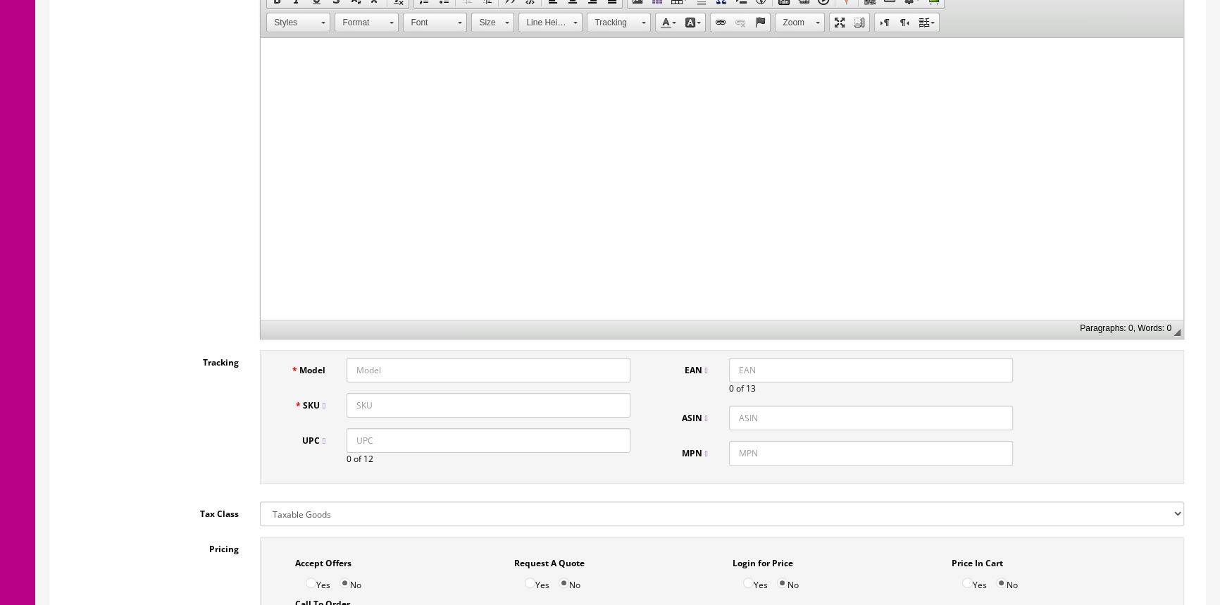
scroll to position [384, 0]
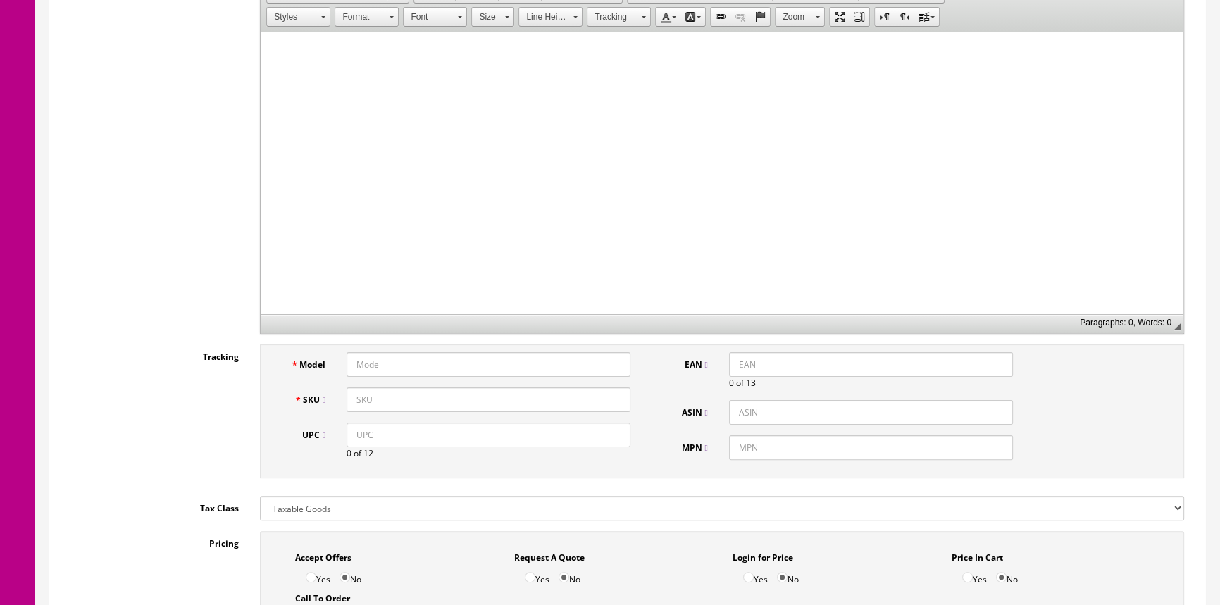
click at [523, 365] on input "Model" at bounding box center [488, 364] width 284 height 25
type input "Taylorgigbag"
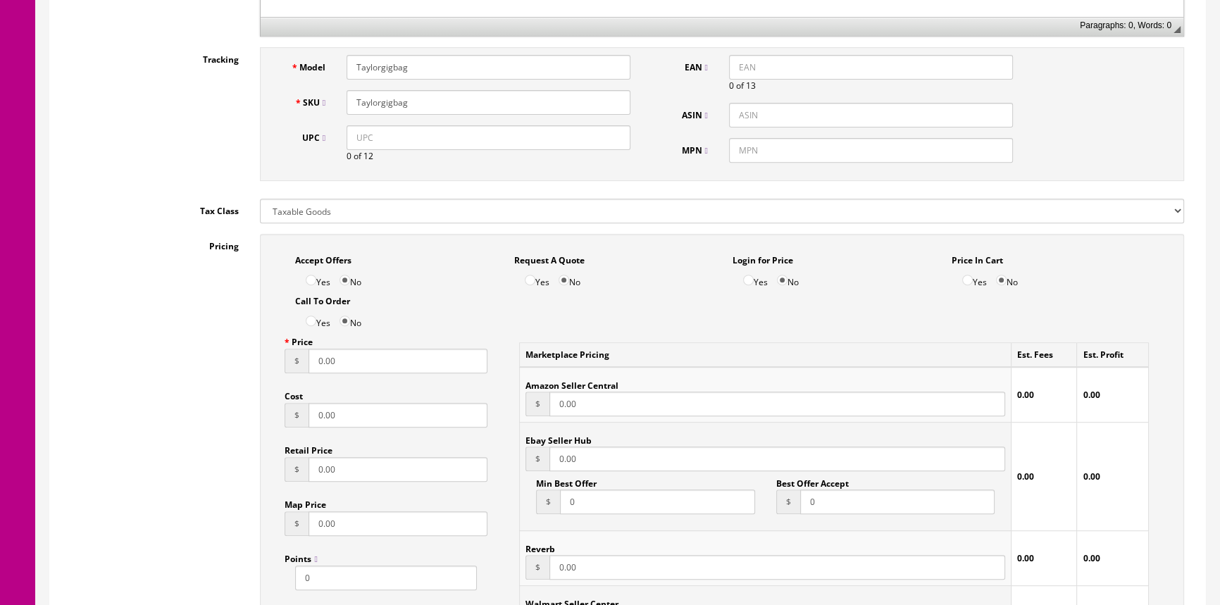
scroll to position [704, 0]
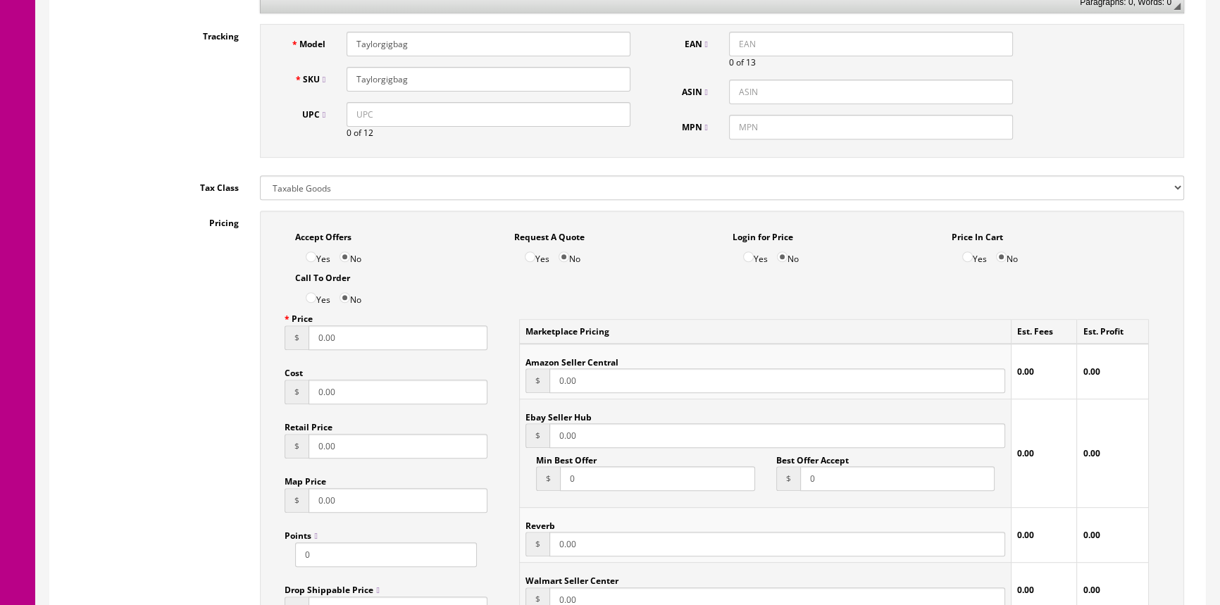
type input "Taylorgigbag"
click at [377, 342] on input "0.00" at bounding box center [397, 337] width 179 height 25
type input "0"
type input "69.95"
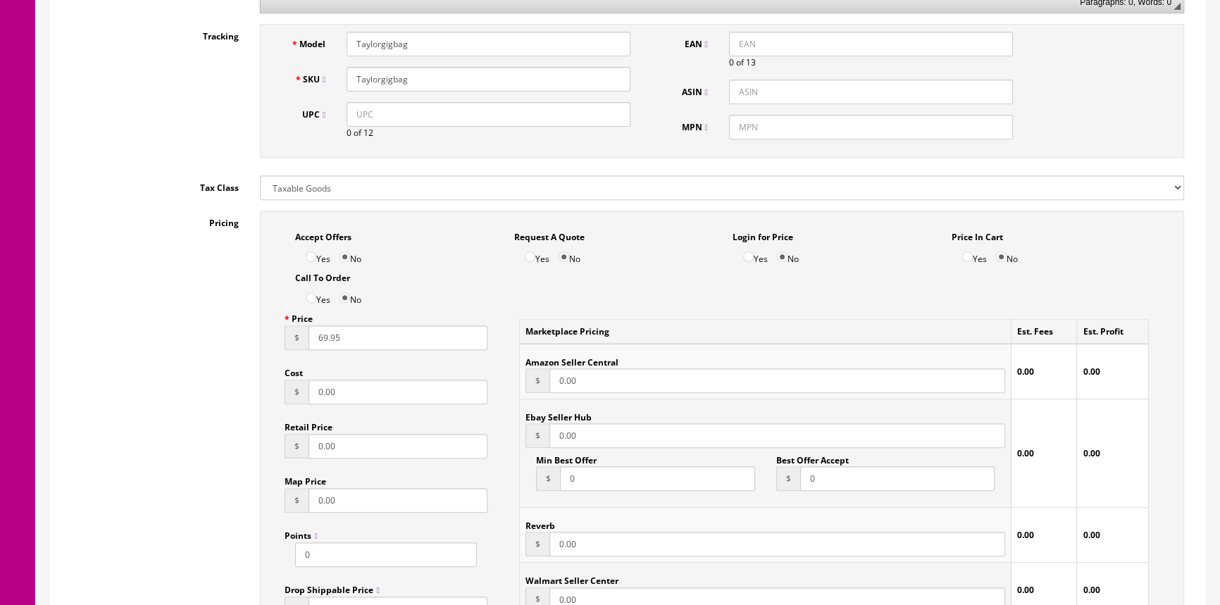
type input "69.95"
click at [401, 387] on input "0.00" at bounding box center [397, 392] width 179 height 25
type input "0"
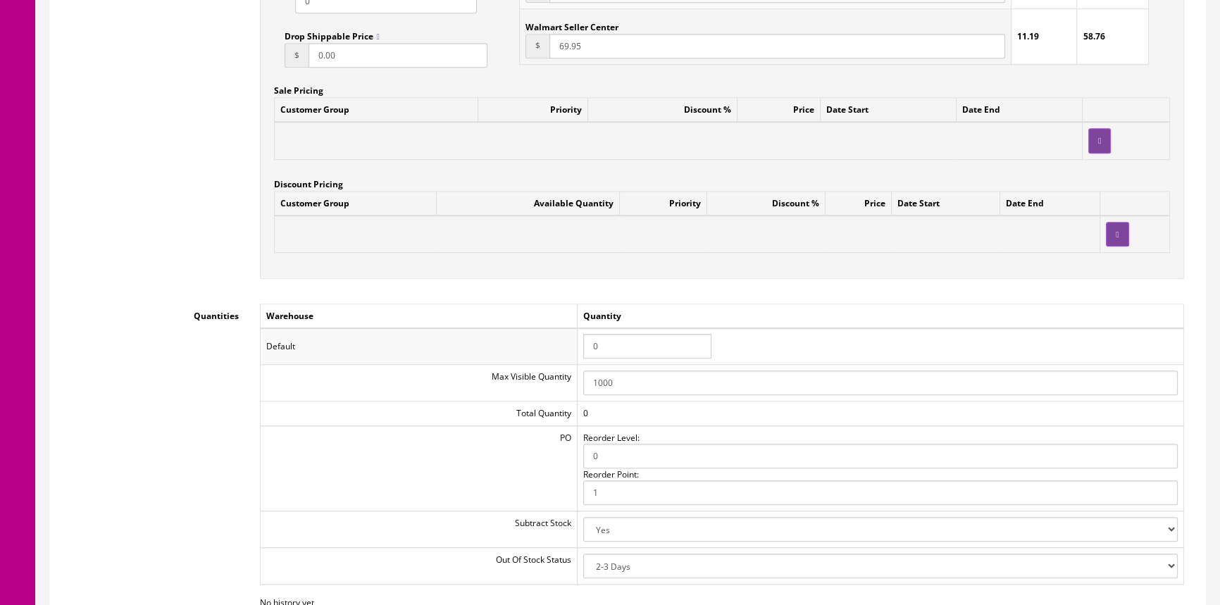
scroll to position [1280, 0]
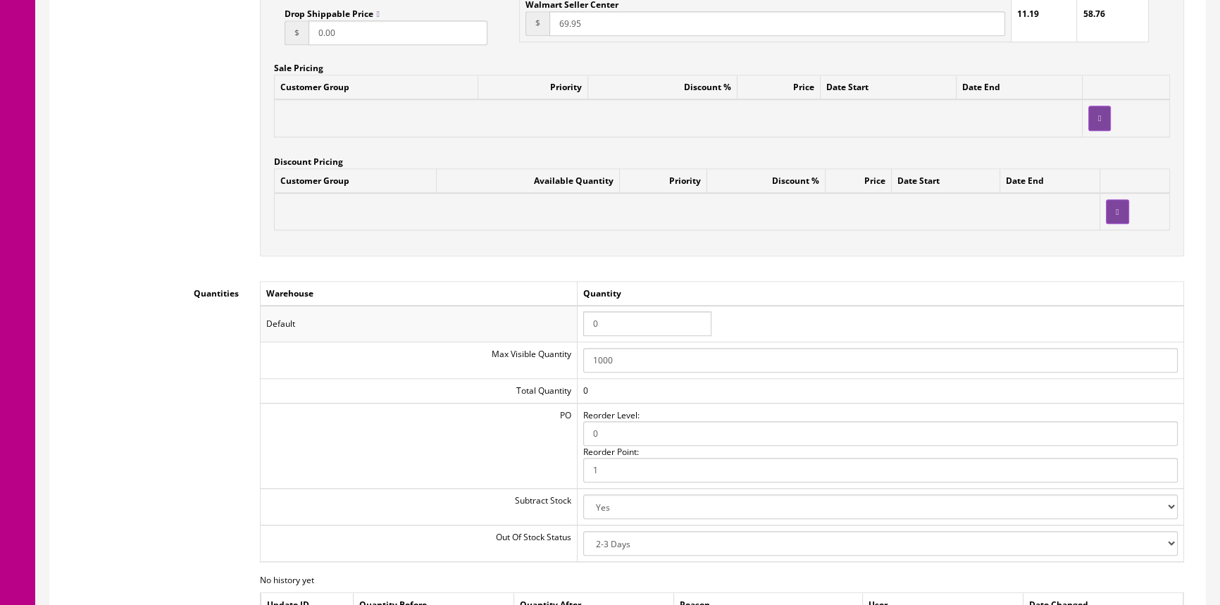
type input "20.00"
click at [607, 314] on input "0" at bounding box center [647, 323] width 128 height 25
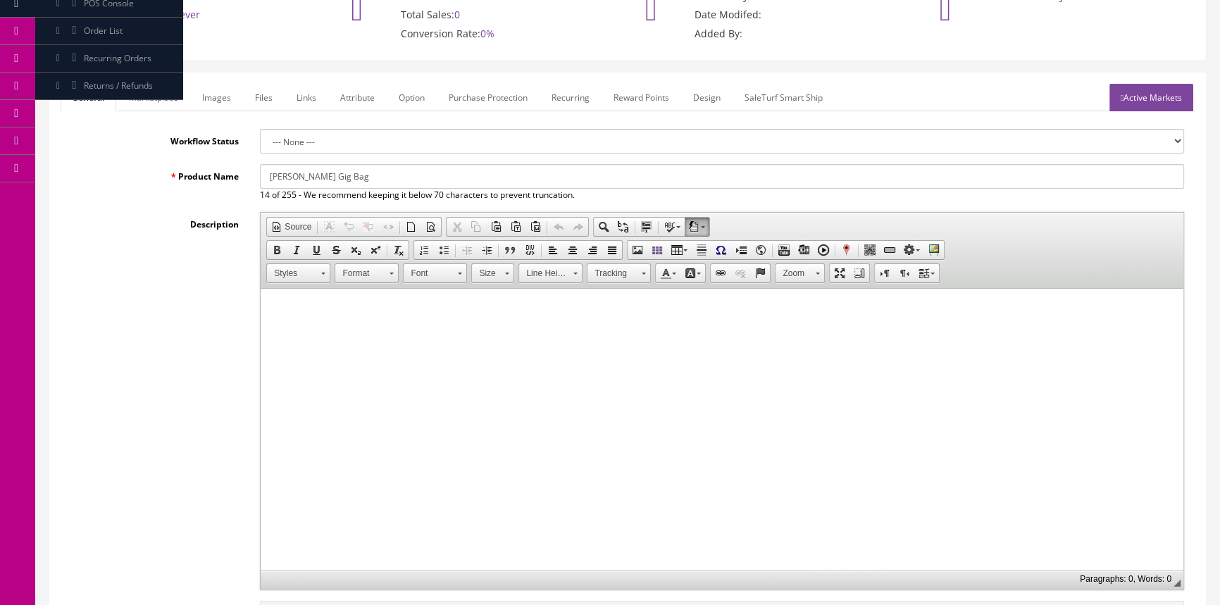
scroll to position [0, 0]
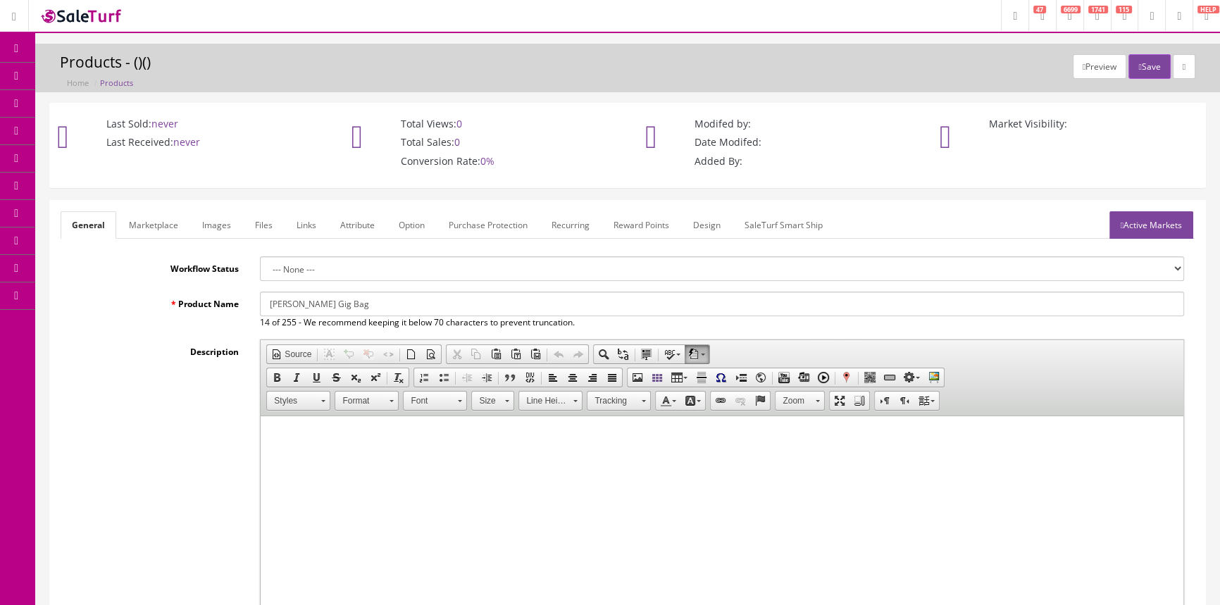
type input "2"
drag, startPoint x: 268, startPoint y: 301, endPoint x: 330, endPoint y: 302, distance: 62.0
click at [330, 302] on input "[PERSON_NAME] Gig Bag" at bounding box center [722, 304] width 924 height 25
click at [165, 221] on link "Marketplace" at bounding box center [154, 224] width 72 height 27
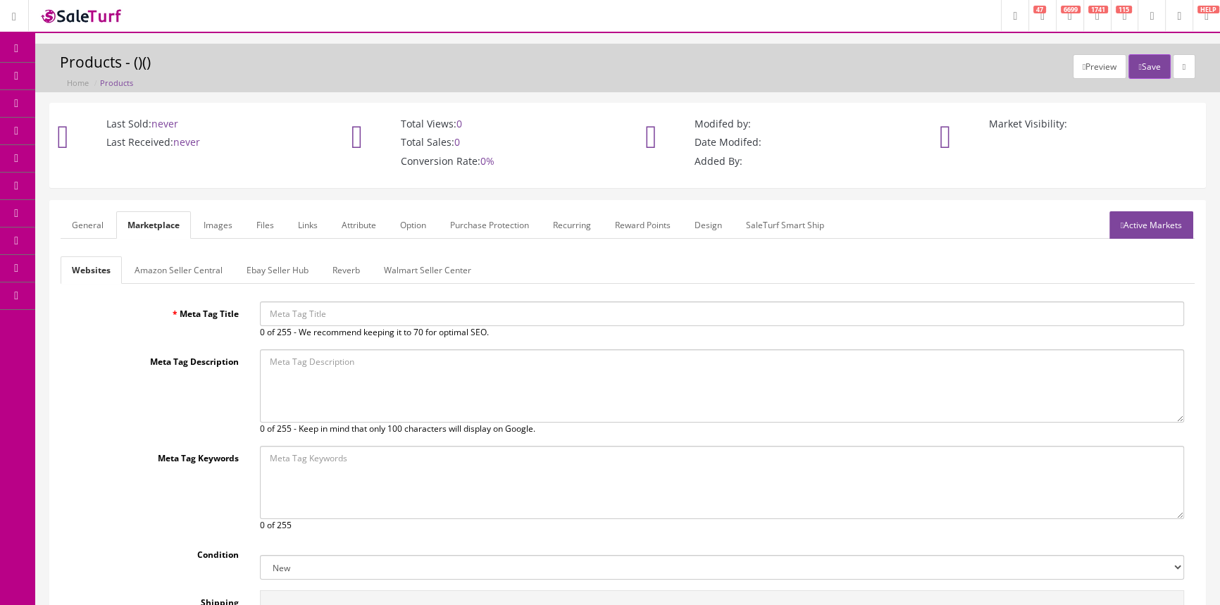
click at [311, 313] on input "Meta Tag Title" at bounding box center [722, 313] width 924 height 25
paste input "Taylor Gig Bag"
type input "Taylor Gig Bag"
click at [92, 213] on link "General" at bounding box center [88, 224] width 54 height 27
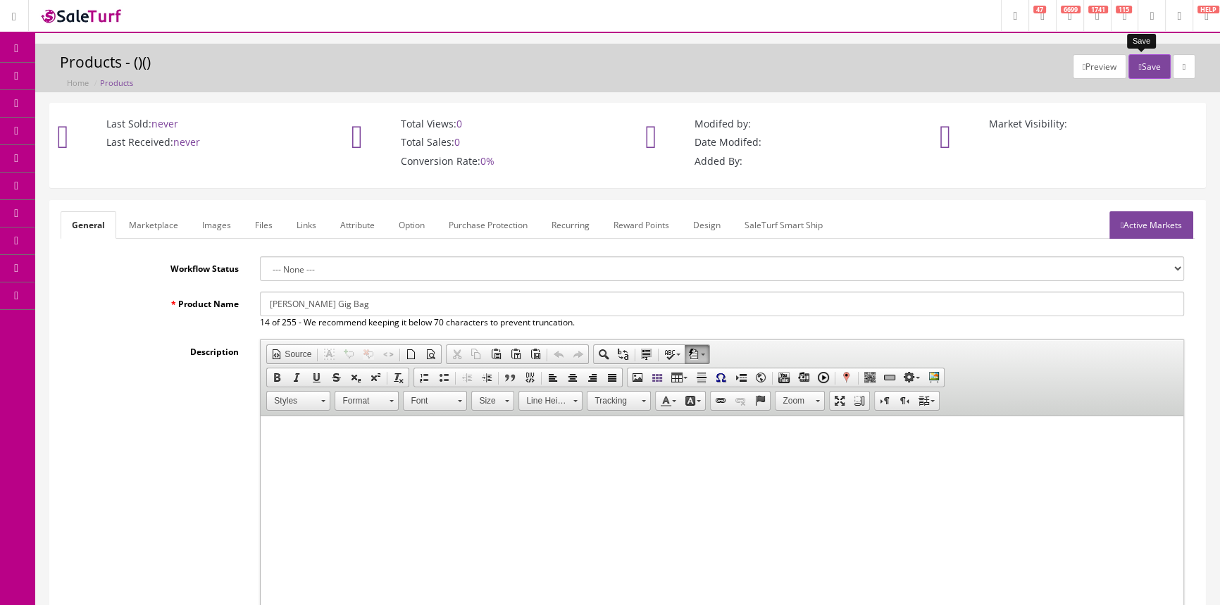
click at [1148, 68] on button "Save" at bounding box center [1149, 66] width 42 height 25
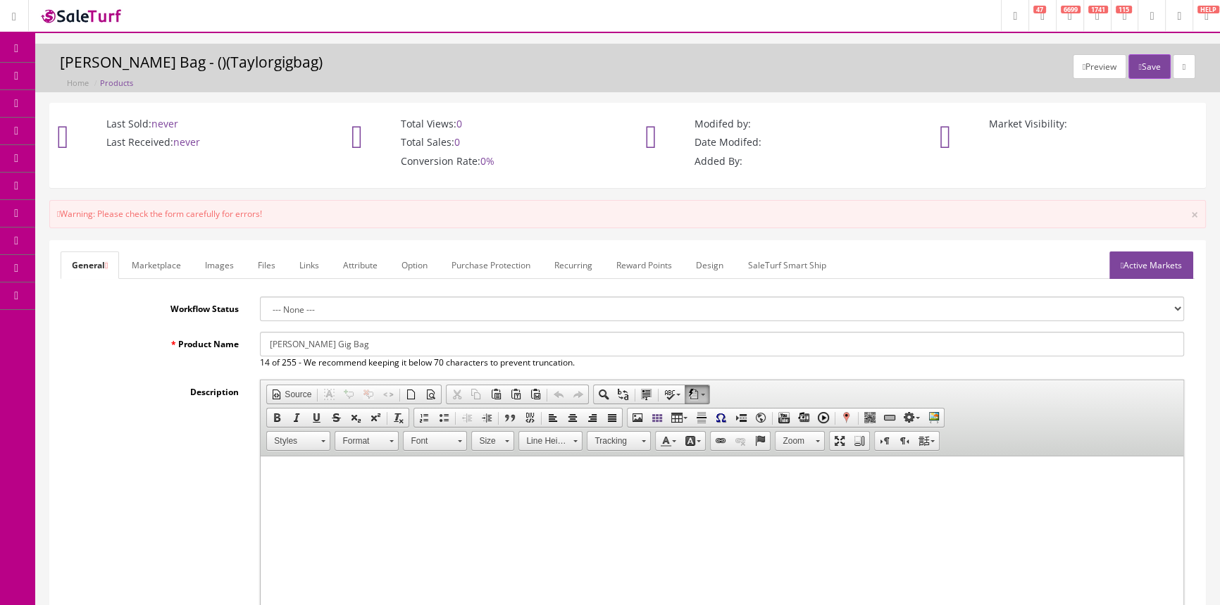
drag, startPoint x: 278, startPoint y: 345, endPoint x: 332, endPoint y: 340, distance: 53.7
click at [337, 343] on input "[PERSON_NAME] Gig Bag" at bounding box center [722, 344] width 924 height 25
click at [166, 266] on link "Marketplace" at bounding box center [156, 264] width 72 height 27
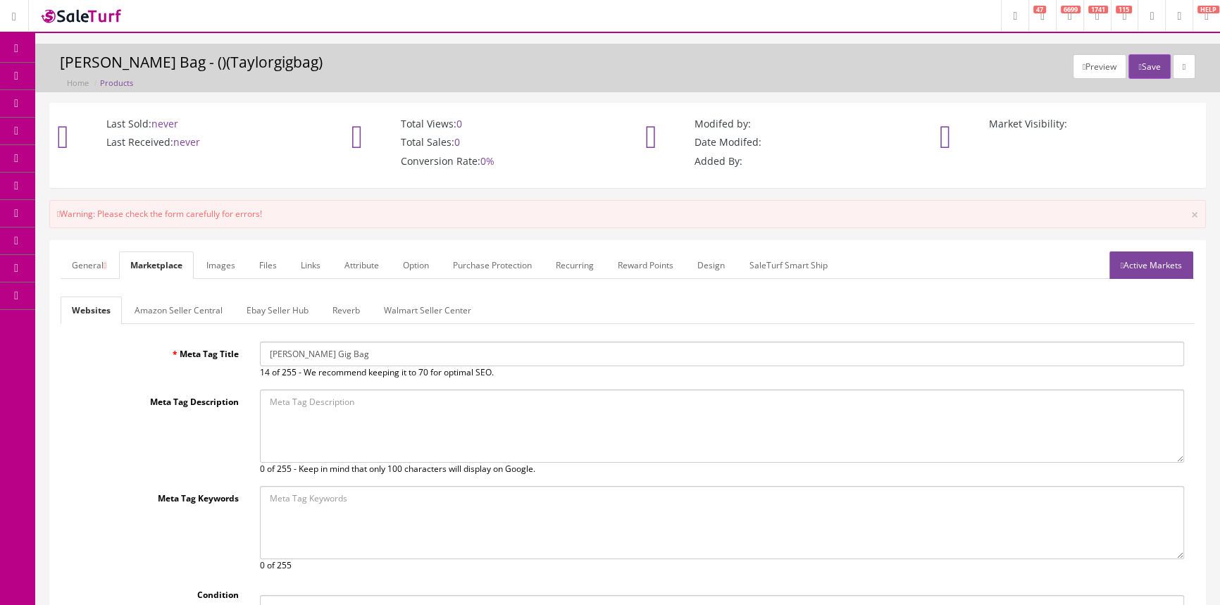
click at [96, 260] on link "General" at bounding box center [89, 264] width 57 height 27
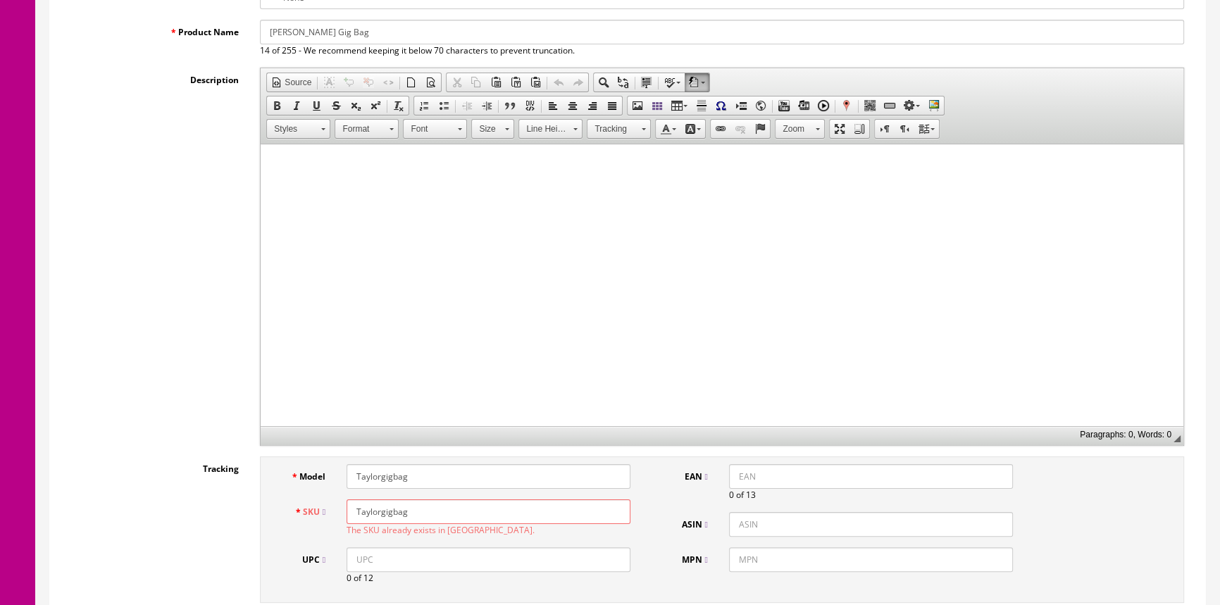
scroll to position [448, 0]
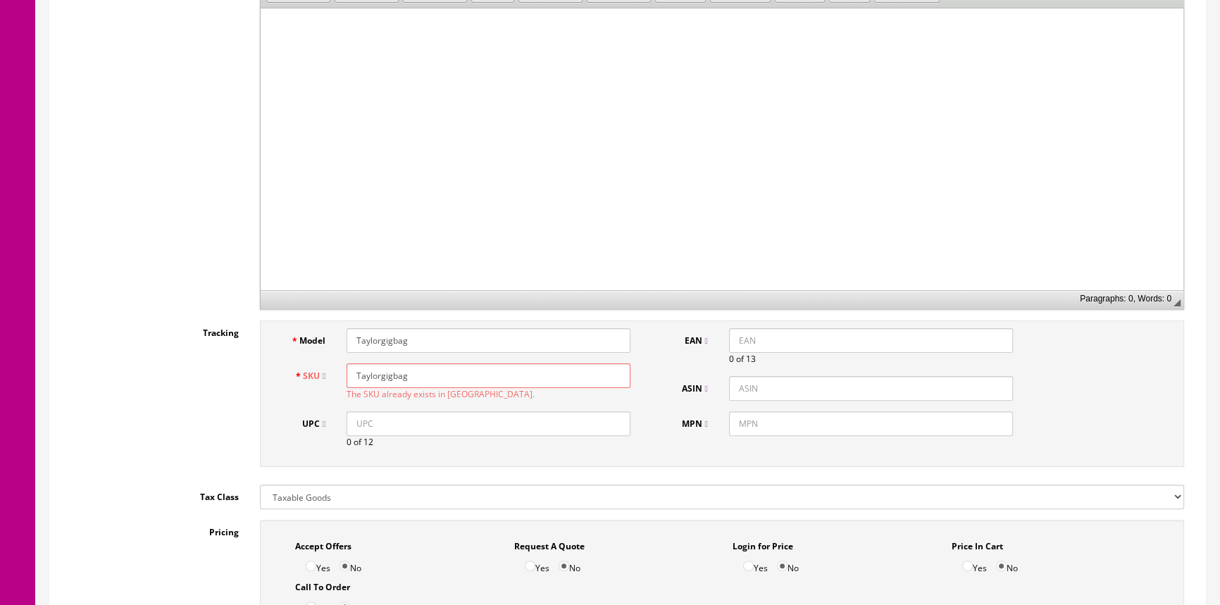
click at [441, 381] on input "Taylorgigbag" at bounding box center [488, 375] width 284 height 25
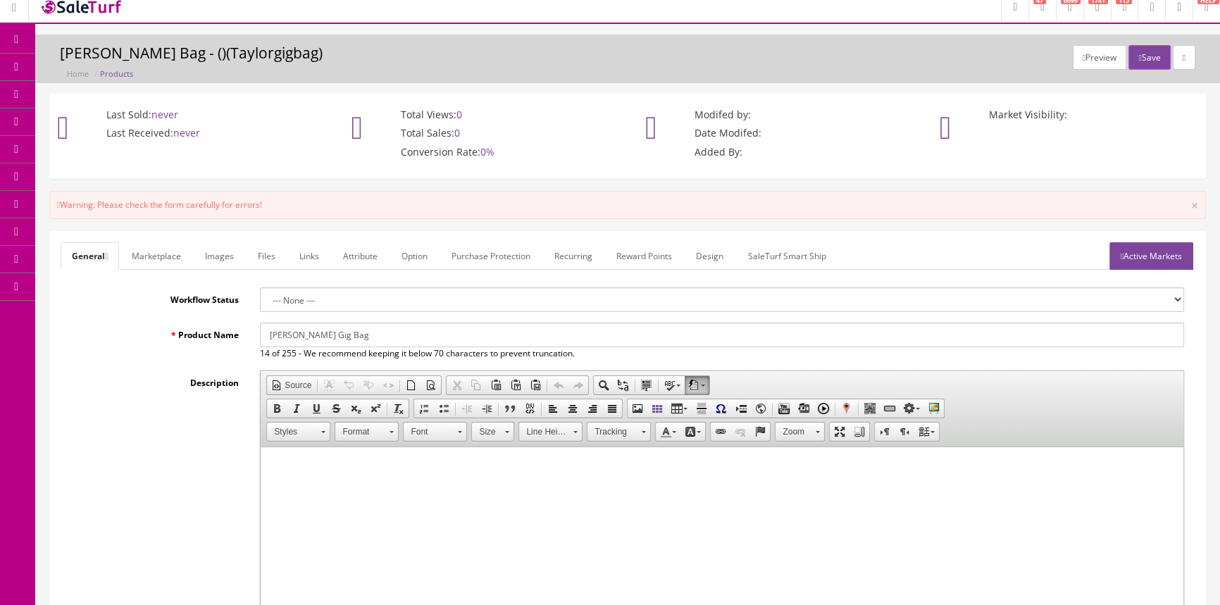
scroll to position [0, 0]
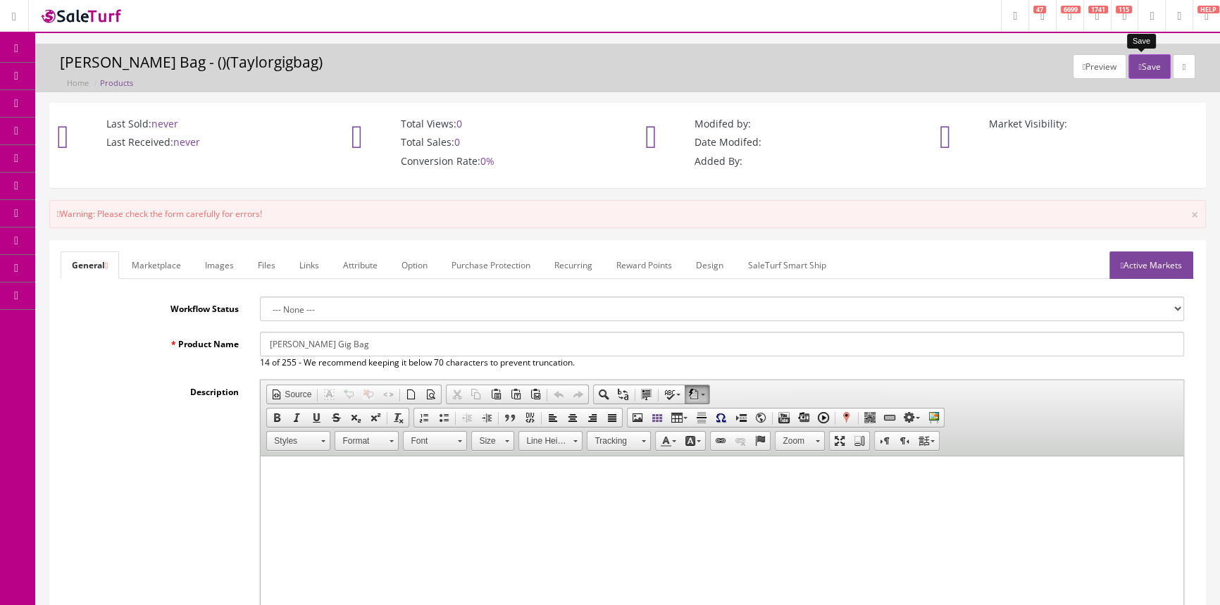
type input "Taylorgigbag-E"
click at [1147, 62] on button "Save" at bounding box center [1149, 66] width 42 height 25
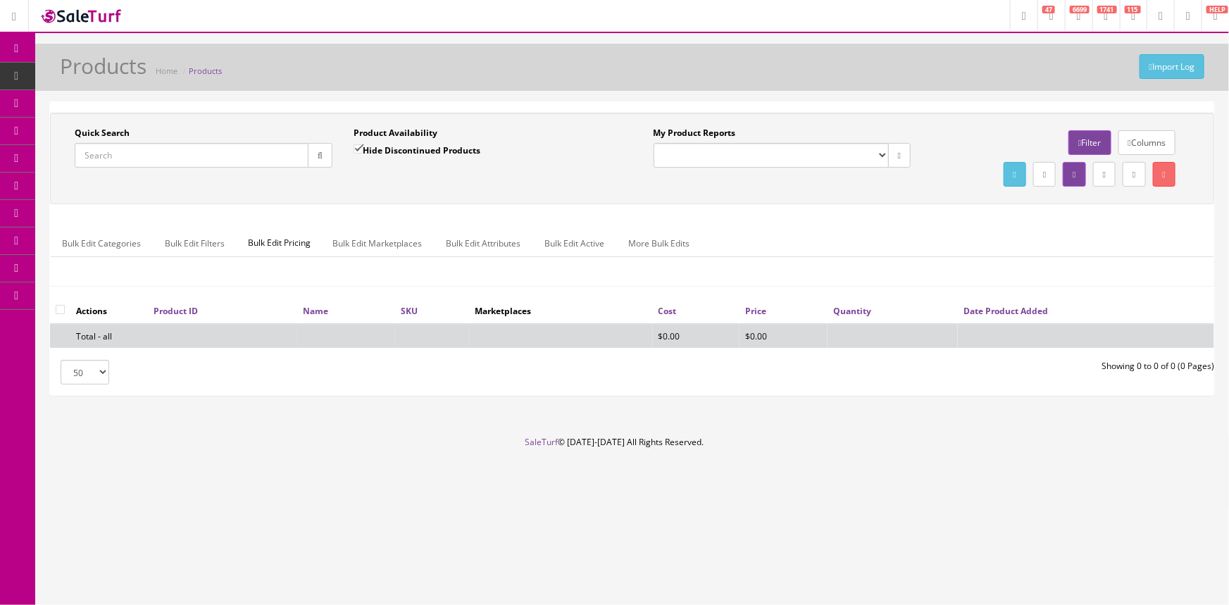
click at [234, 159] on input "Quick Search" at bounding box center [192, 155] width 234 height 25
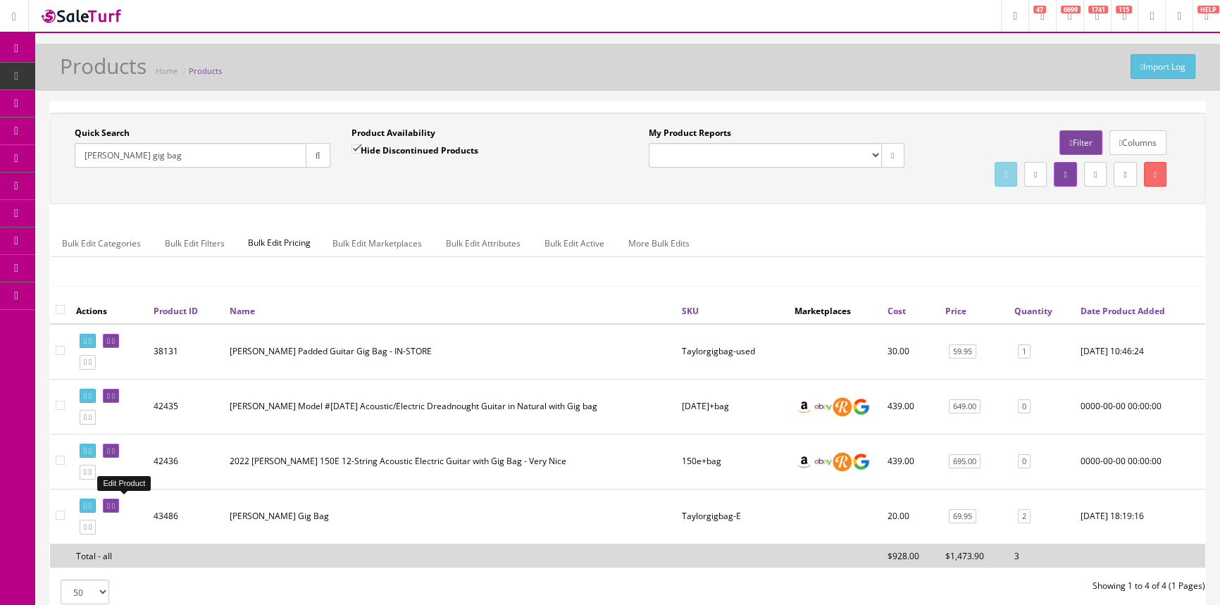
type input "taylor gig bag"
click at [110, 502] on icon at bounding box center [108, 506] width 3 height 8
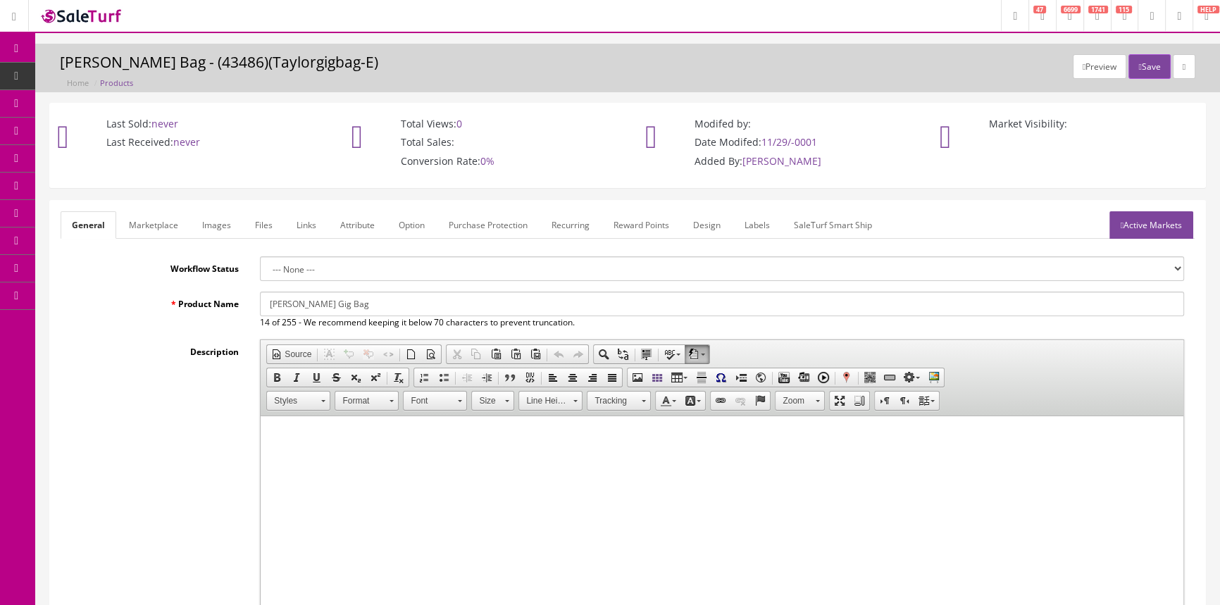
click at [349, 303] on input "[PERSON_NAME] Gig Bag" at bounding box center [722, 304] width 924 height 25
type input "[PERSON_NAME] Bag-INSTORE"
click at [1151, 61] on button "Save" at bounding box center [1149, 66] width 42 height 25
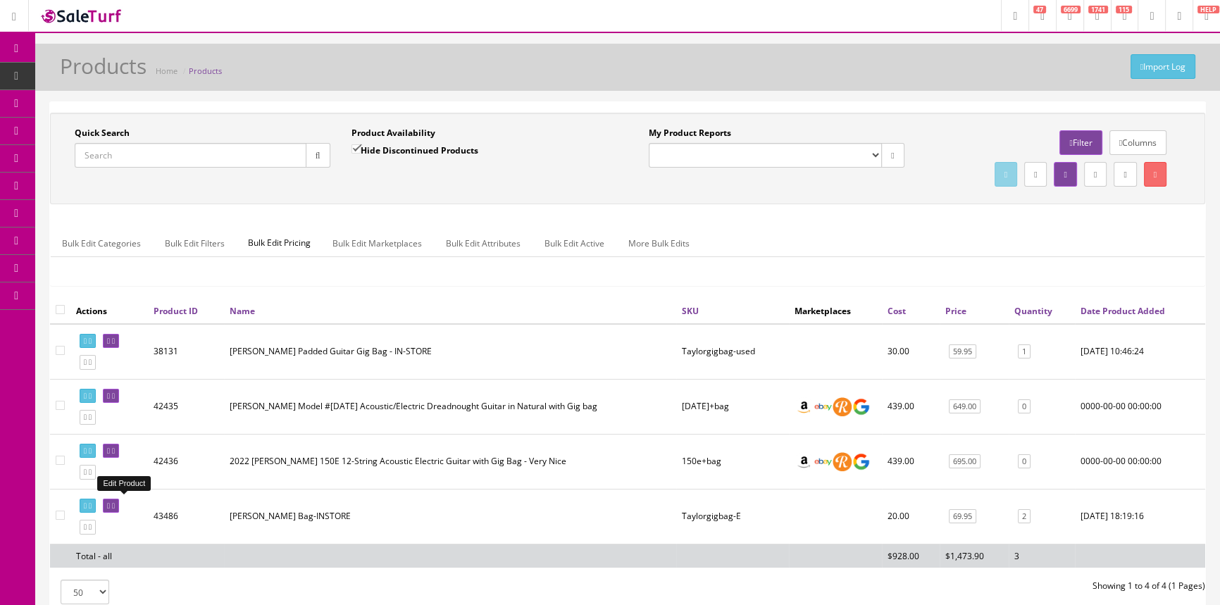
click at [110, 503] on icon at bounding box center [108, 506] width 3 height 8
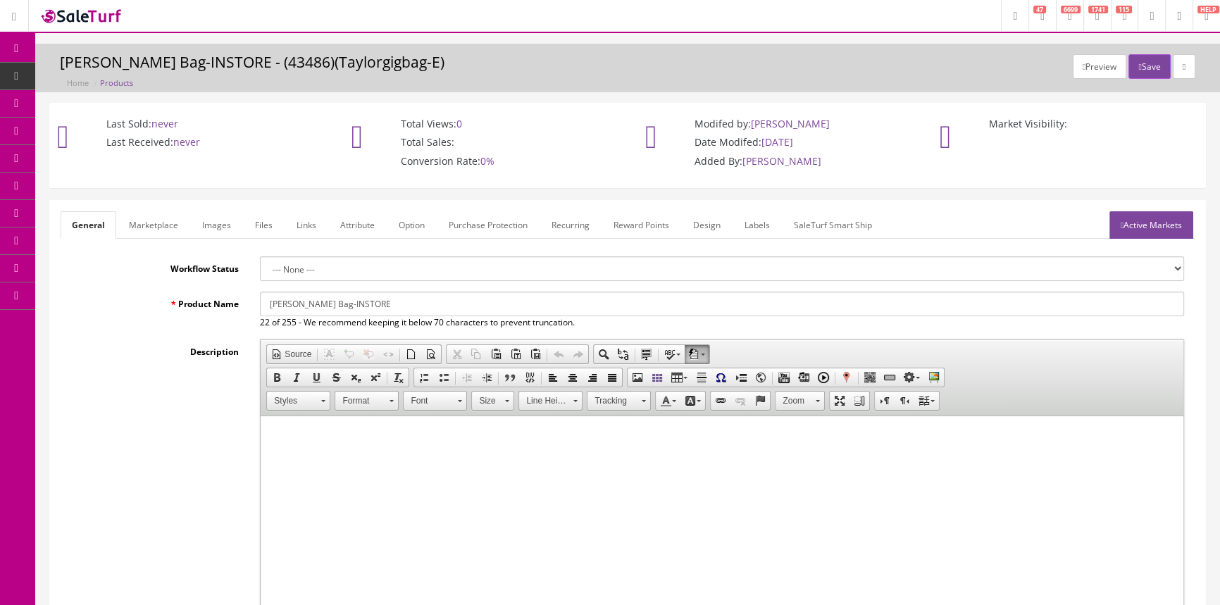
click at [761, 220] on link "Labels" at bounding box center [757, 224] width 48 height 27
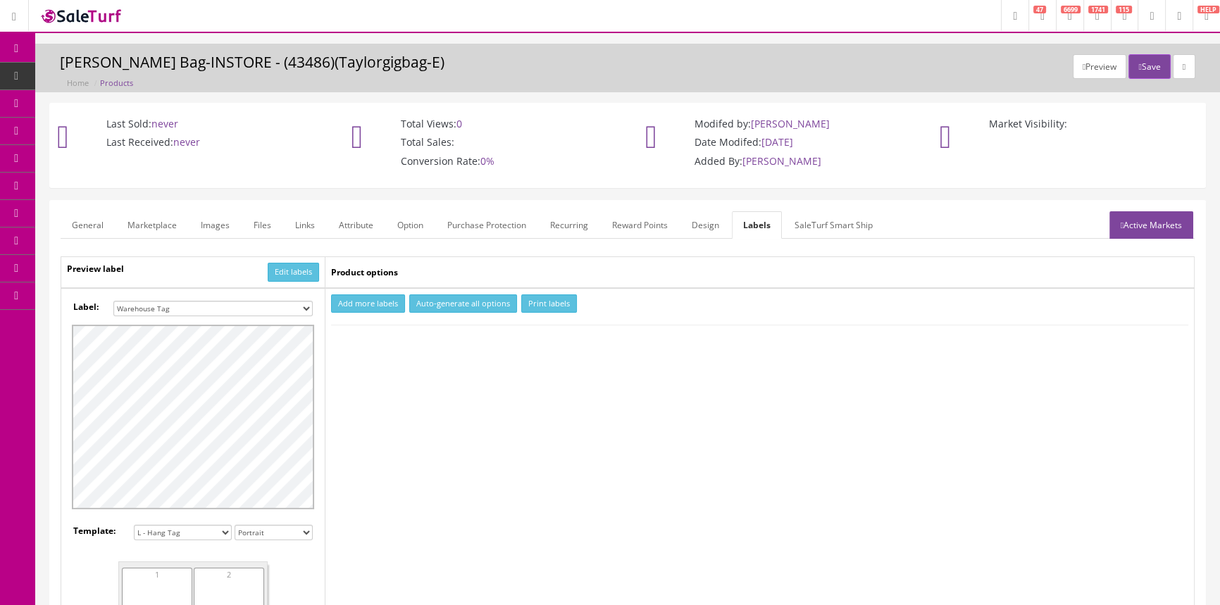
click at [199, 304] on select "Small Label 2 x 1 Label Shoe label 100 barcodes Dymo Label 2 X 1 Sticker Labels…" at bounding box center [212, 308] width 199 height 15
select select "16"
click at [113, 301] on select "Small Label 2 x 1 Label Shoe label 100 barcodes Dymo Label 2 X 1 Sticker Labels…" at bounding box center [212, 308] width 199 height 15
click at [379, 302] on button "Add more labels" at bounding box center [368, 303] width 74 height 19
type input "1"
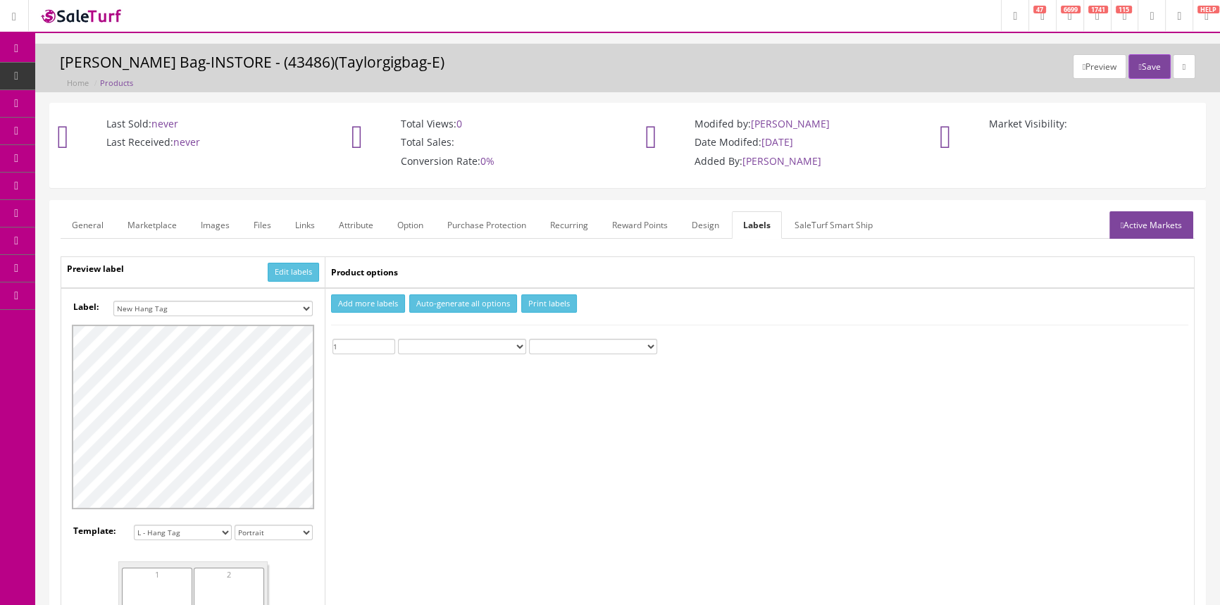
click at [387, 341] on input "1" at bounding box center [363, 346] width 63 height 15
click at [561, 302] on button "Print labels" at bounding box center [549, 303] width 56 height 19
click at [130, 125] on span "POS Console" at bounding box center [109, 131] width 50 height 12
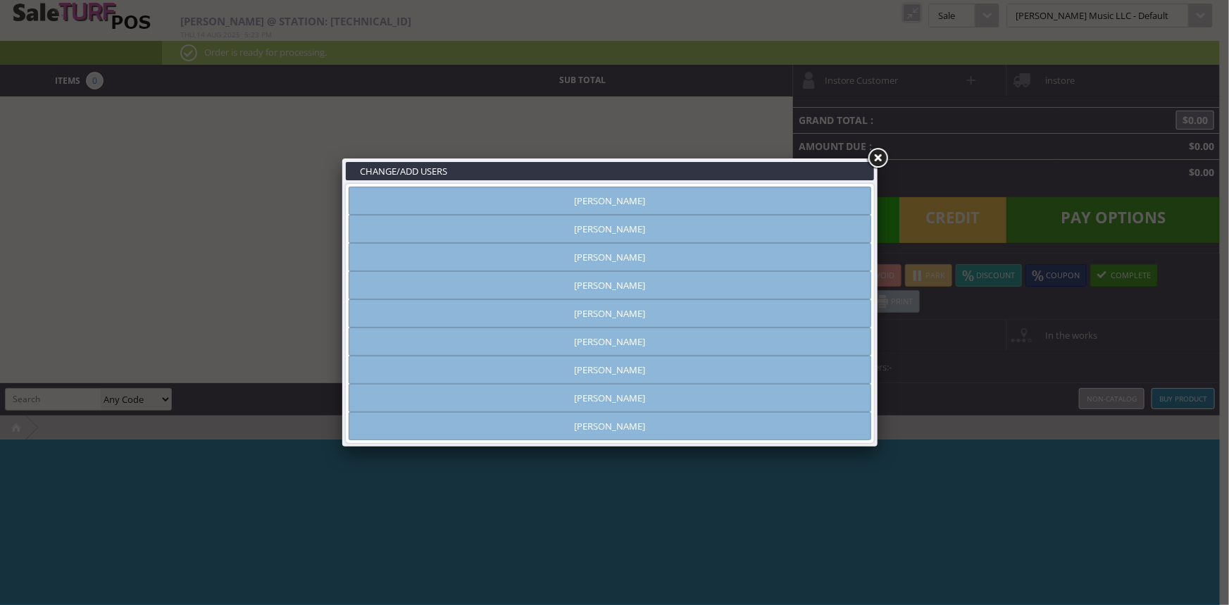
type input "[PERSON_NAME]"
click at [759, 199] on link "[PERSON_NAME]" at bounding box center [610, 201] width 522 height 28
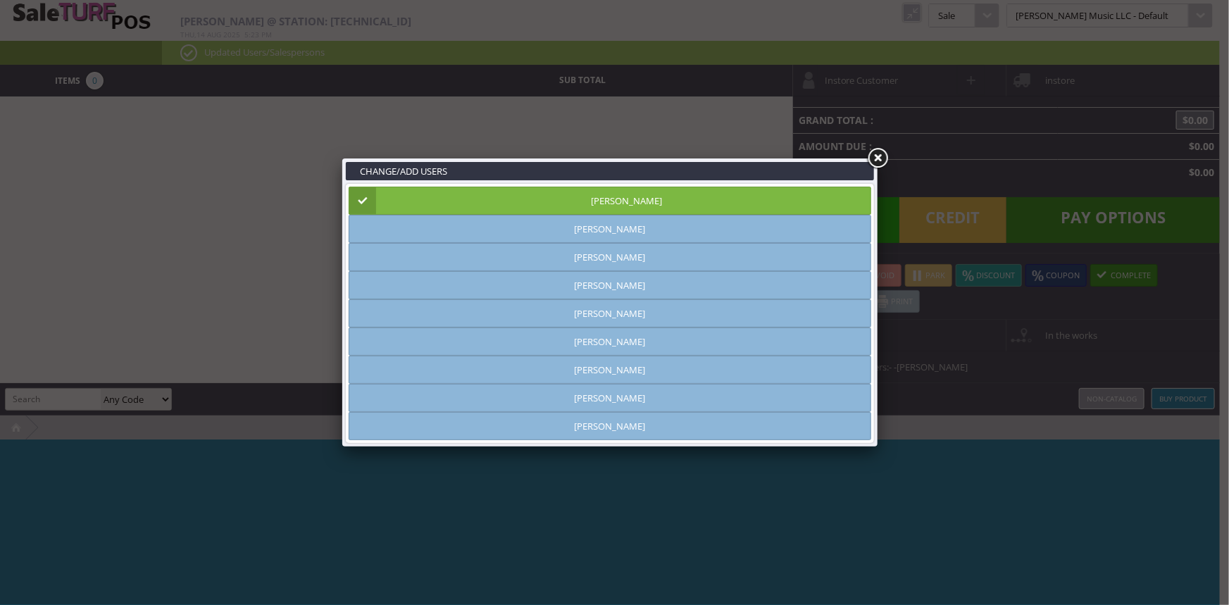
click at [880, 160] on link at bounding box center [877, 158] width 25 height 25
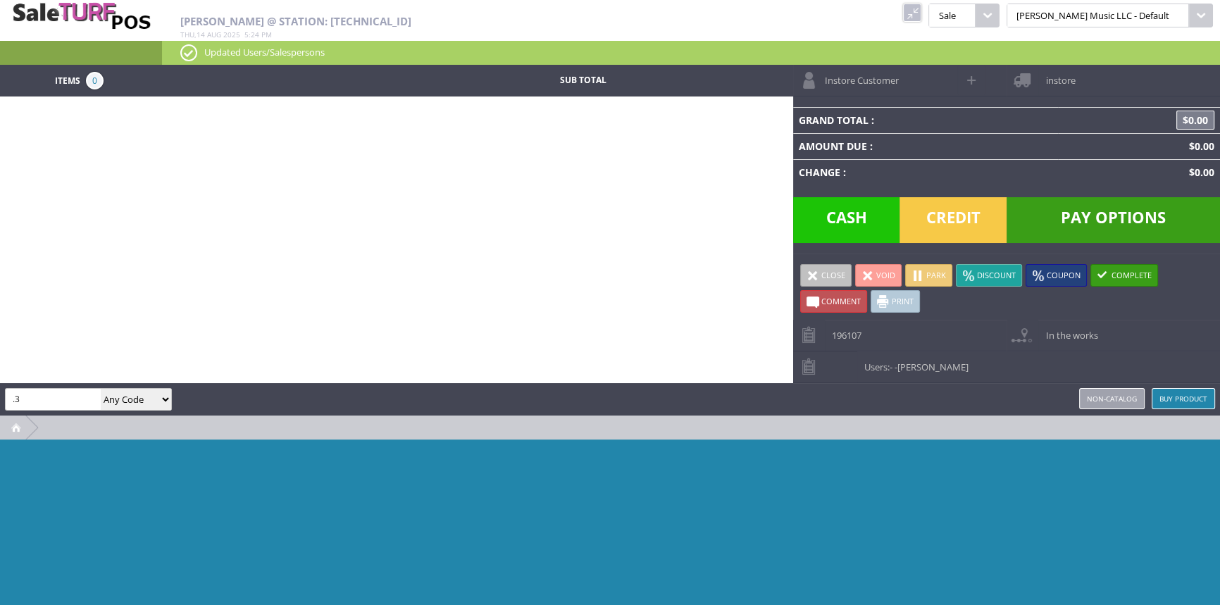
type input "."
type input "0377106565"
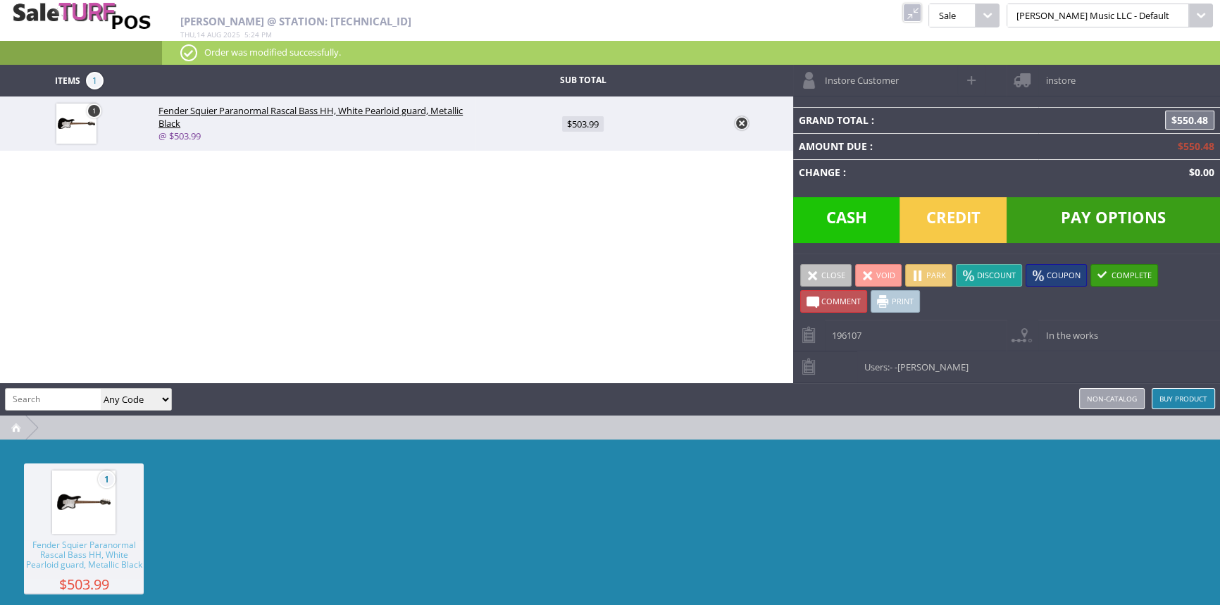
click at [1197, 397] on link "Buy Product" at bounding box center [1182, 398] width 63 height 21
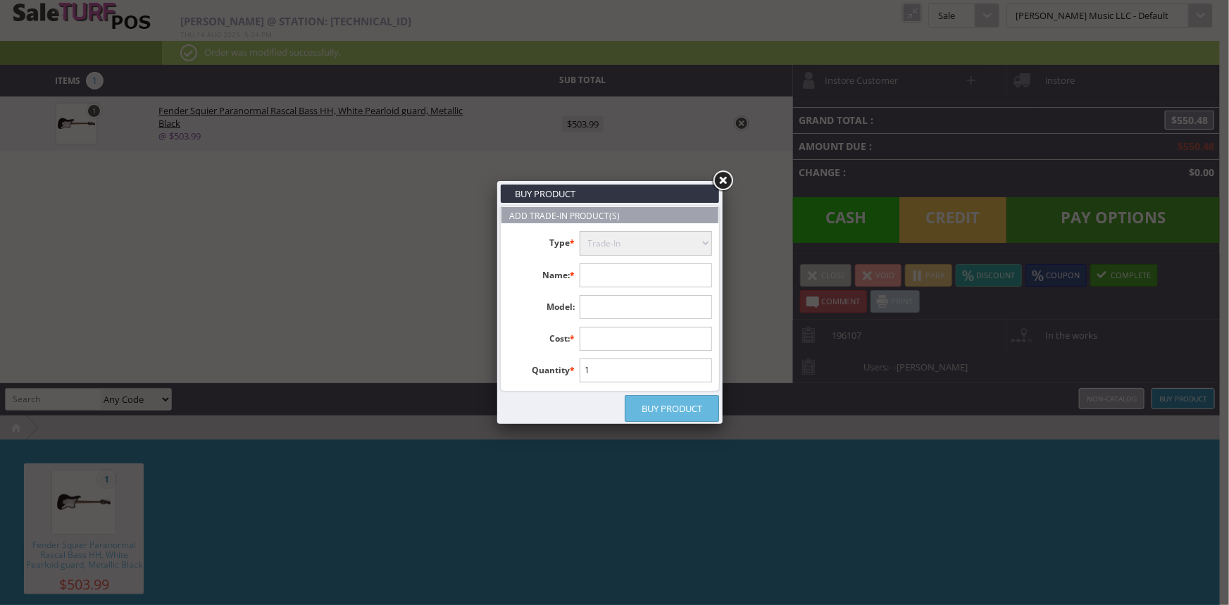
click at [670, 281] on input "text" at bounding box center [646, 275] width 133 height 24
type input "B"
type input "f"
type input "Squier Precison bass"
type input "100.00"
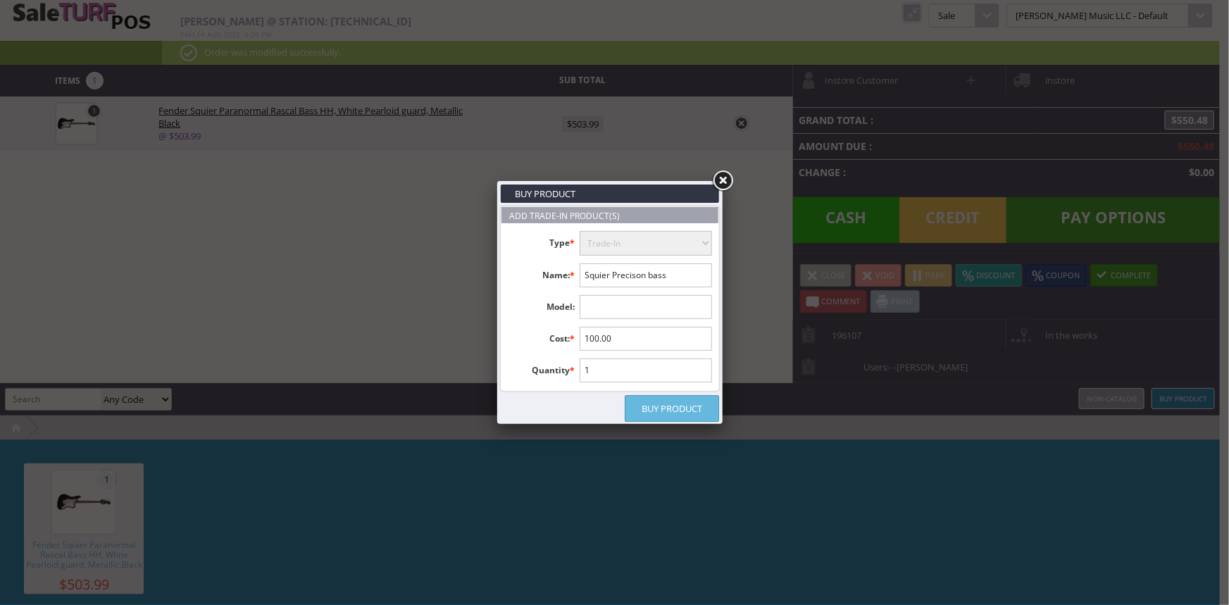
click at [676, 404] on link "Buy Product" at bounding box center [672, 408] width 94 height 27
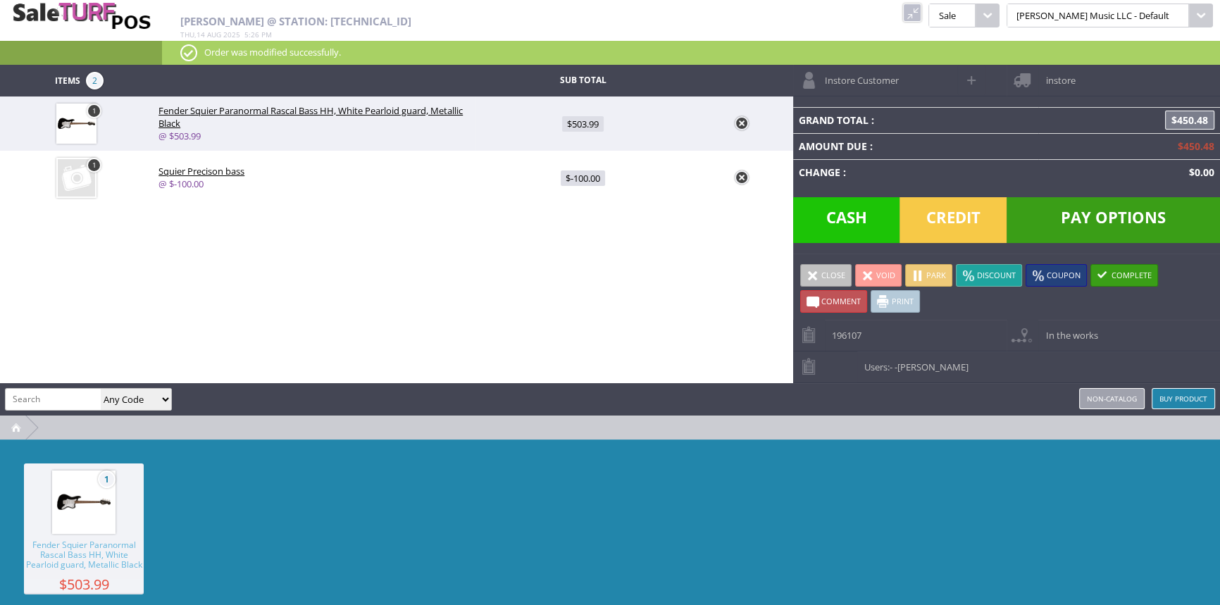
click at [1186, 397] on link "Buy Product" at bounding box center [1182, 398] width 63 height 21
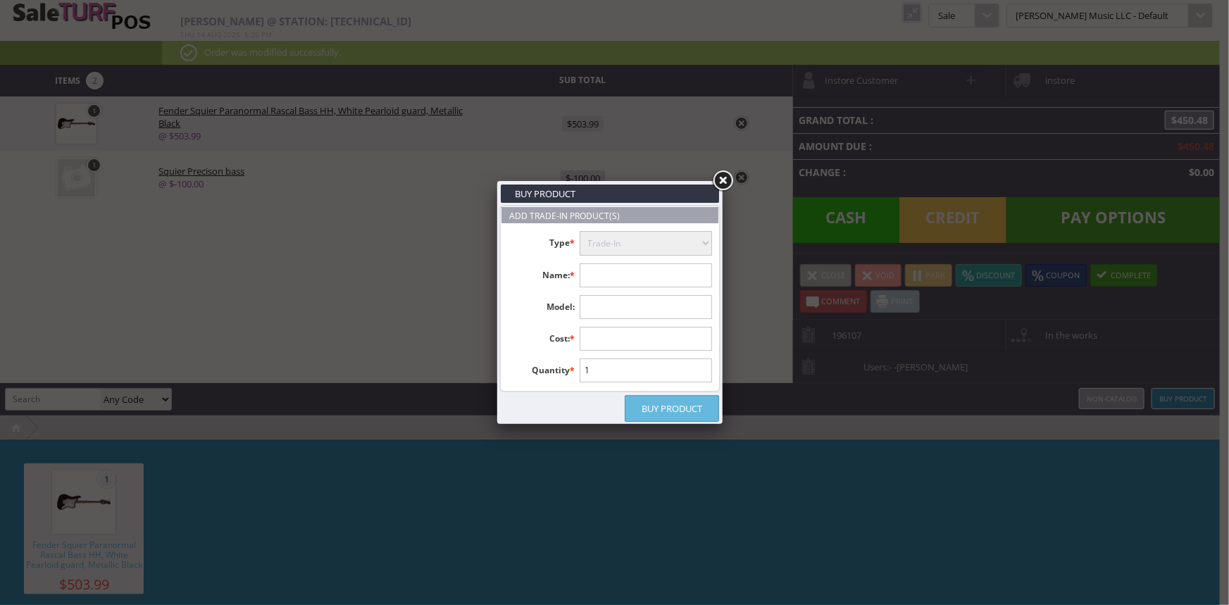
click at [646, 271] on input "text" at bounding box center [646, 275] width 133 height 24
type input "p"
type input "2-pedal, mustang lt25"
click at [639, 346] on input "text" at bounding box center [646, 339] width 133 height 24
type input "123.00"
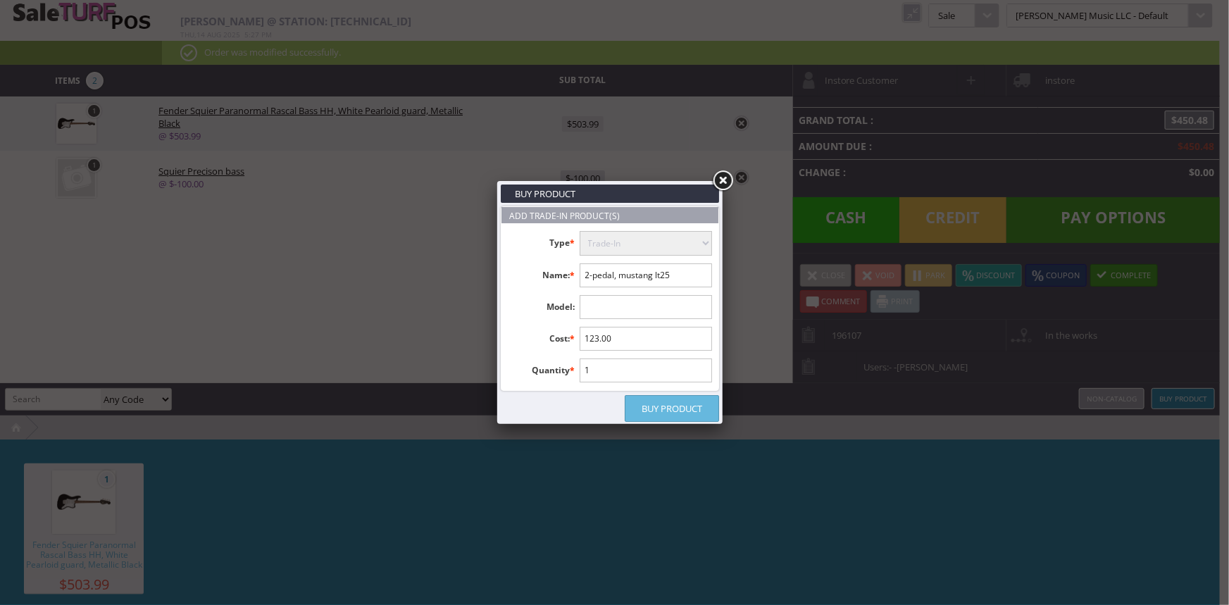
click at [672, 408] on link "Buy Product" at bounding box center [672, 408] width 94 height 27
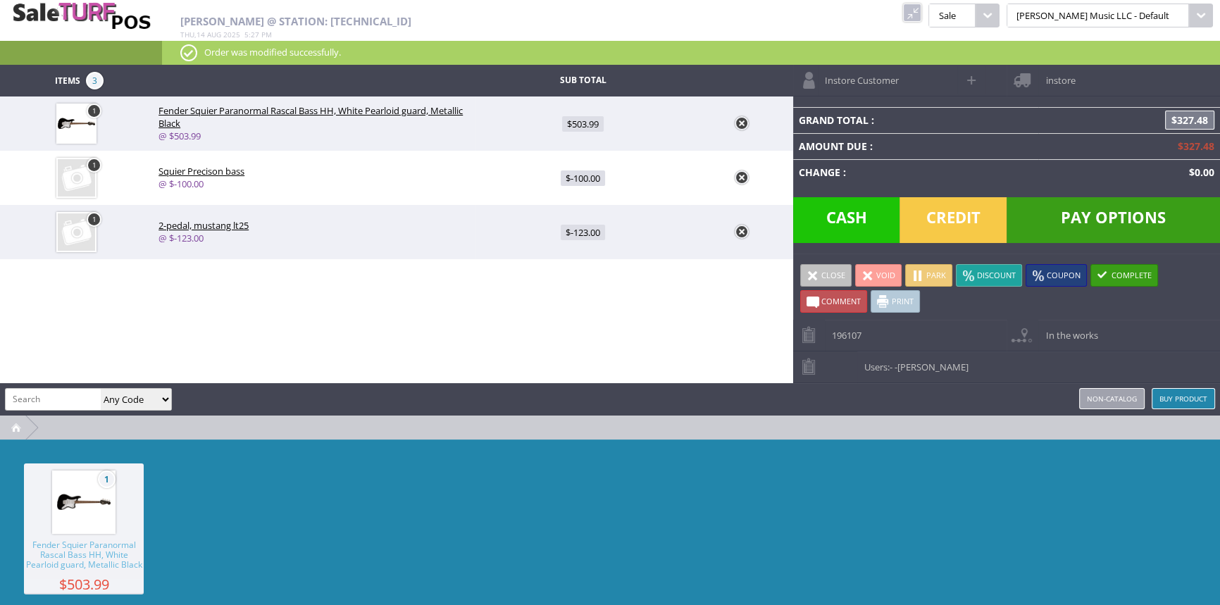
click at [972, 82] on span at bounding box center [972, 80] width 16 height 16
select select "6"
select select "1"
select select "6"
select select "1"
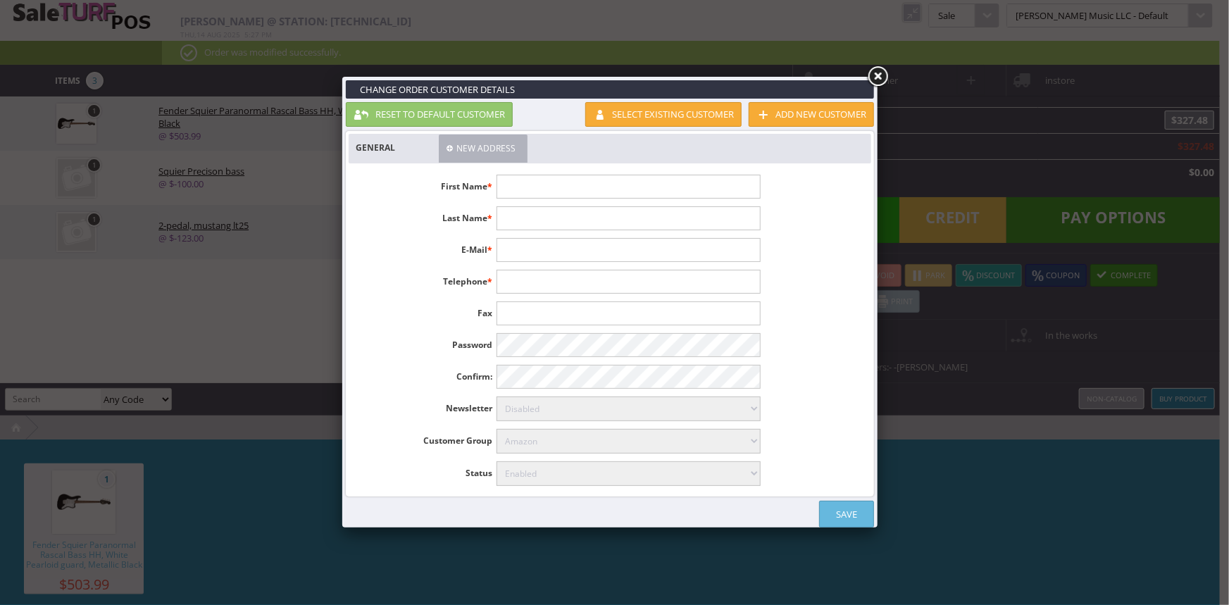
click at [661, 182] on input "text" at bounding box center [627, 187] width 263 height 24
type input "[PERSON_NAME]"
type input "Brown"
click at [527, 247] on input "text" at bounding box center [627, 250] width 263 height 24
click at [844, 508] on link "Save" at bounding box center [846, 514] width 55 height 27
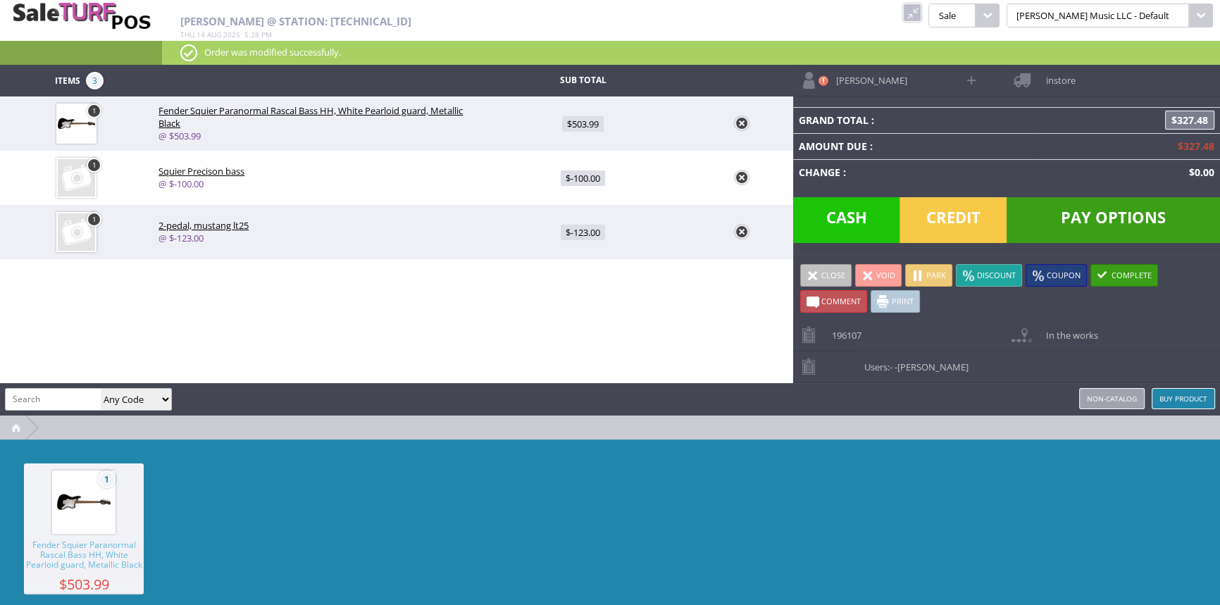
click at [1096, 219] on span "Pay Options" at bounding box center [1112, 220] width 213 height 46
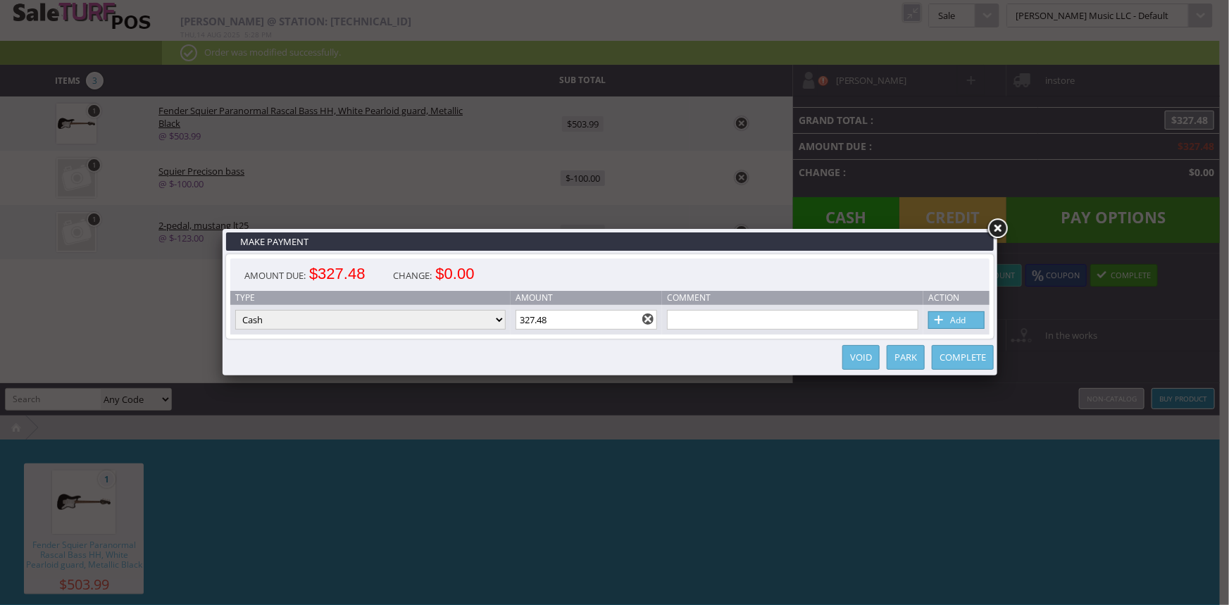
click at [573, 320] on input "327.48" at bounding box center [586, 320] width 142 height 20
type input "3"
click at [972, 318] on link "Add" at bounding box center [956, 320] width 56 height 18
type input "223.48"
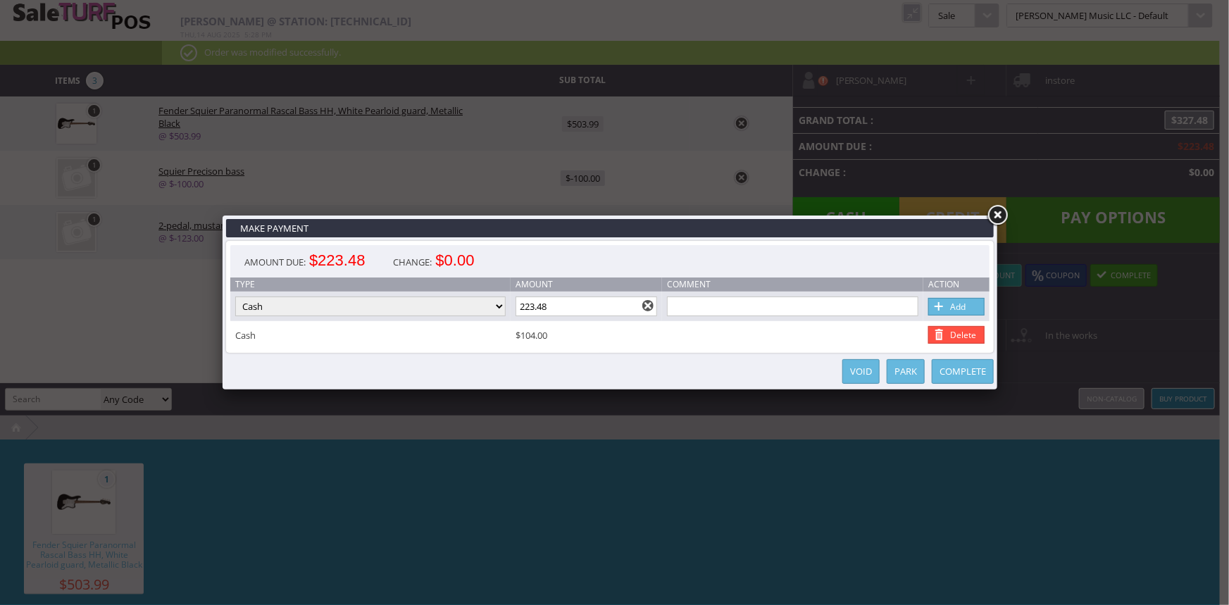
click at [1000, 213] on link at bounding box center [996, 215] width 25 height 25
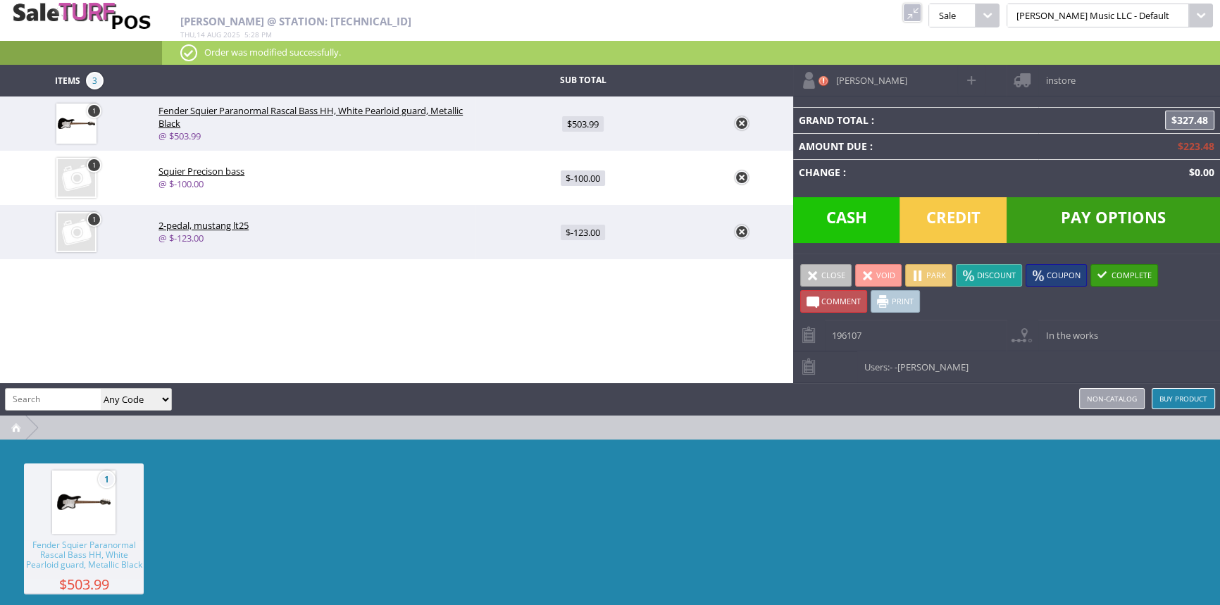
click at [951, 225] on span "Credit" at bounding box center [952, 220] width 107 height 46
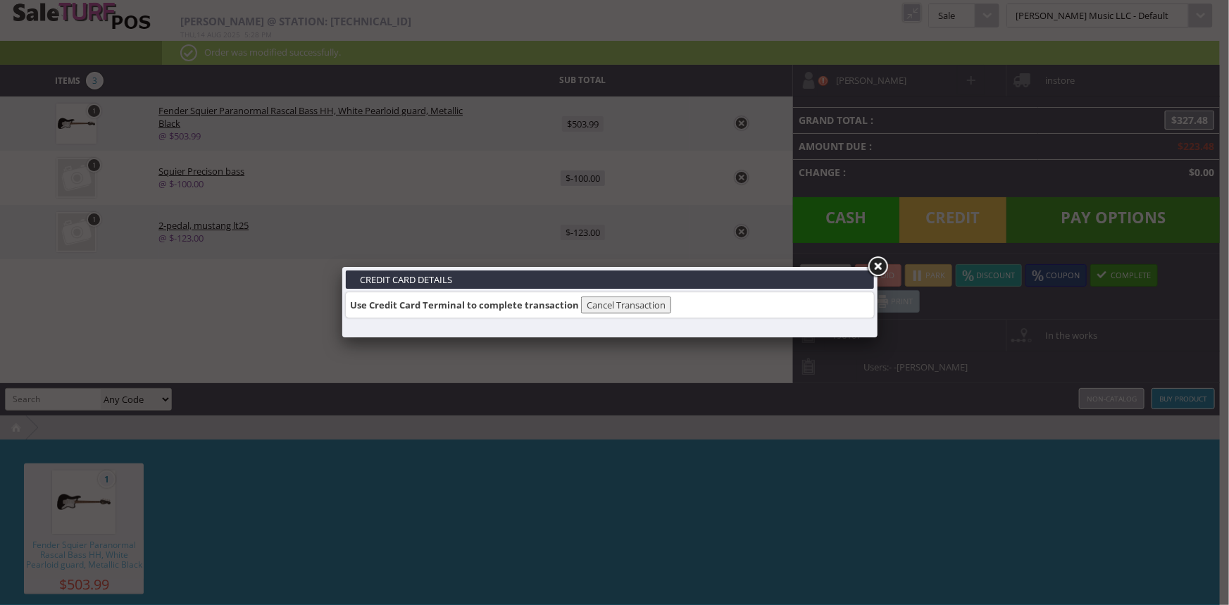
click at [877, 261] on link at bounding box center [877, 266] width 25 height 25
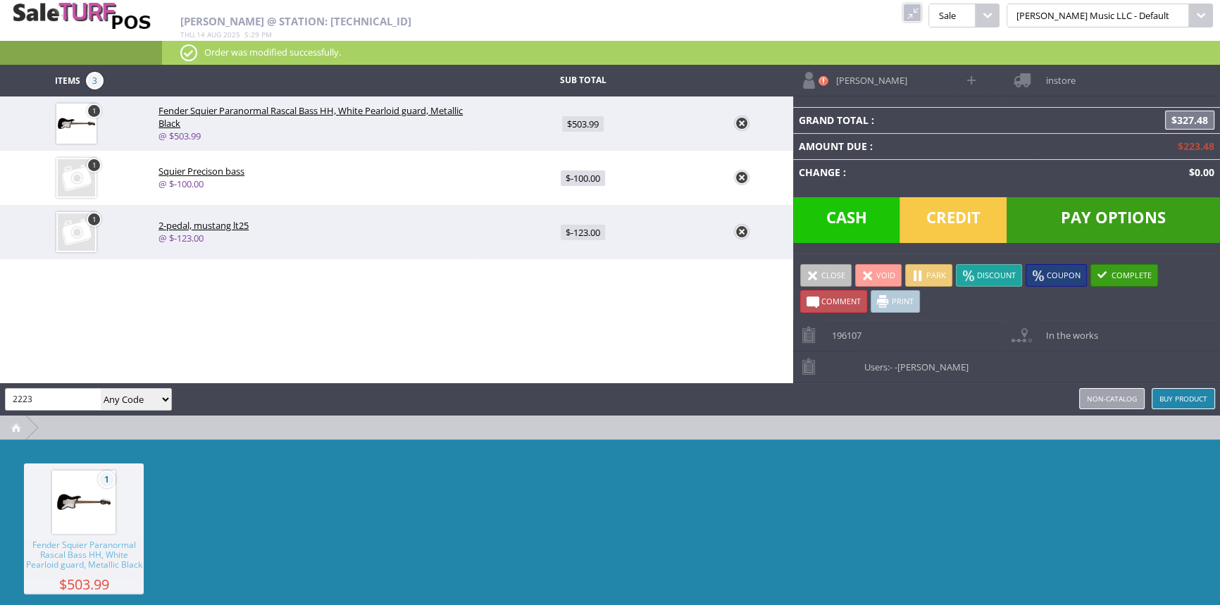
type input "2223"
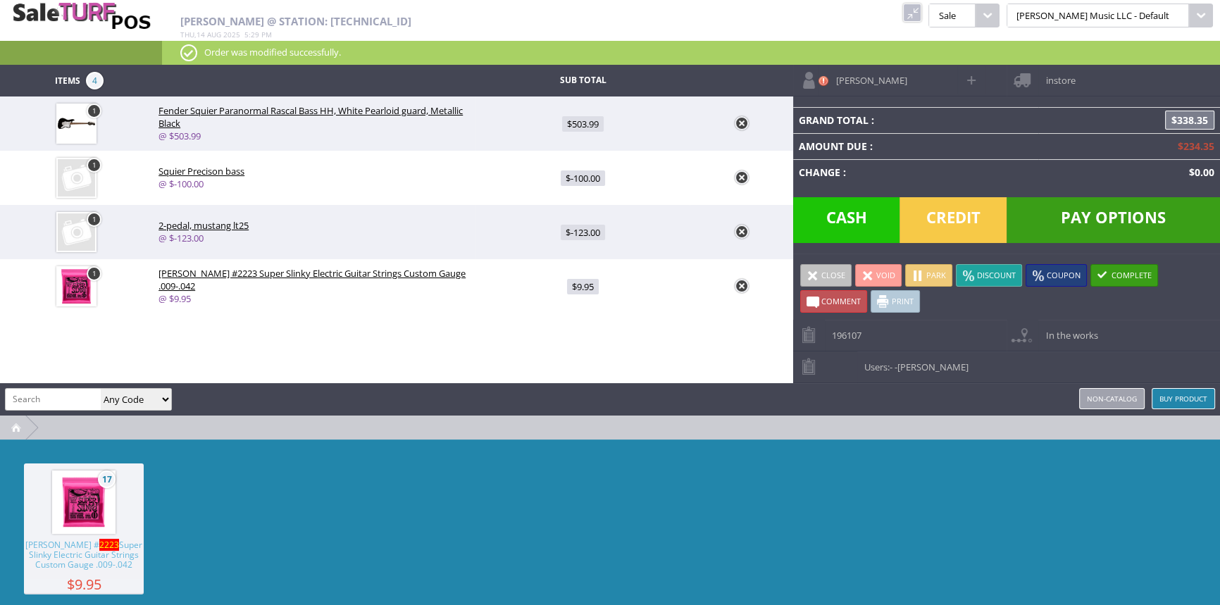
click at [951, 218] on span "Credit" at bounding box center [952, 220] width 107 height 46
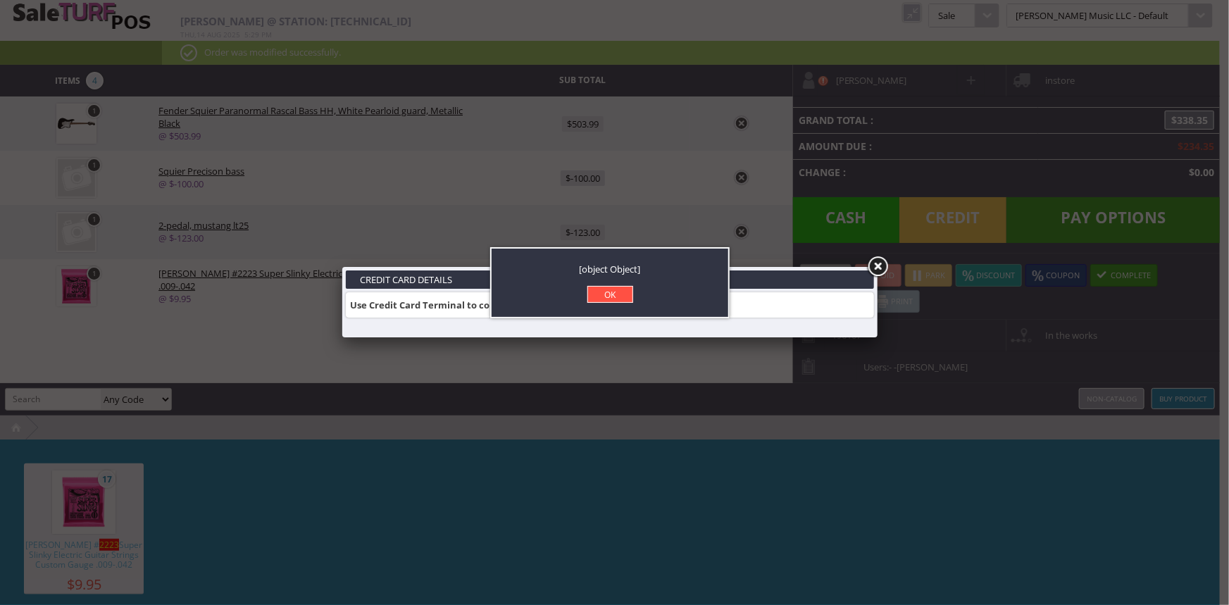
click at [599, 295] on link "OK" at bounding box center [610, 294] width 46 height 17
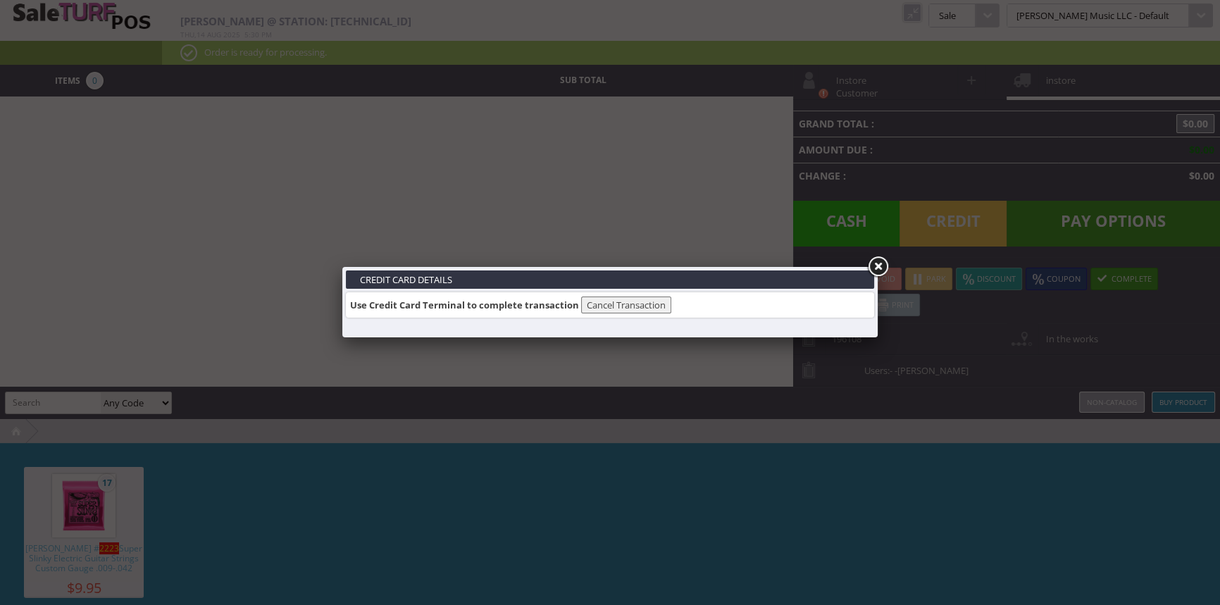
click at [882, 265] on link at bounding box center [877, 266] width 25 height 25
